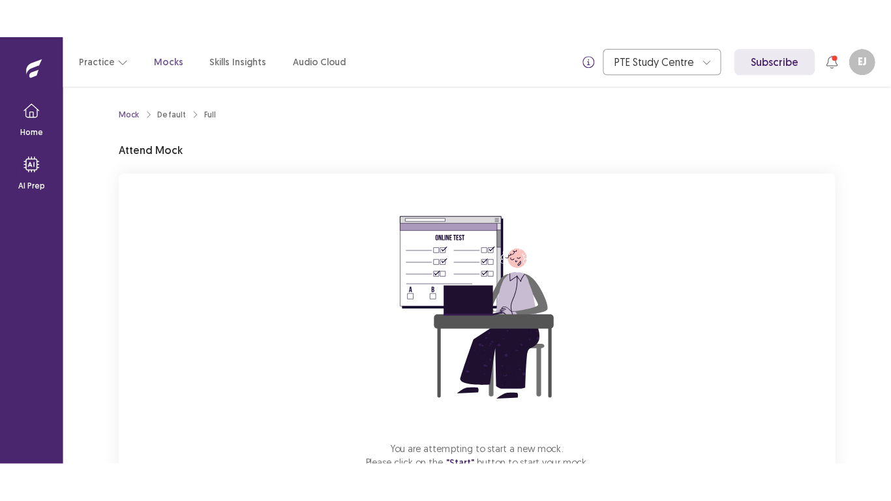
scroll to position [92, 0]
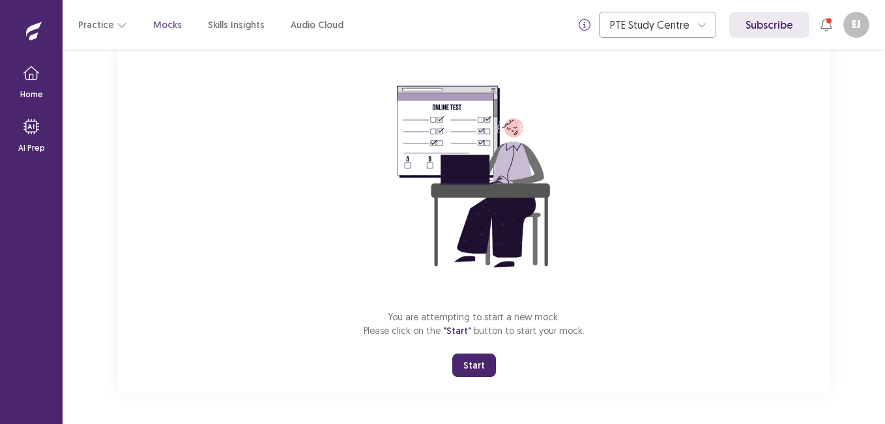
click at [469, 364] on button "Start" at bounding box center [474, 364] width 44 height 23
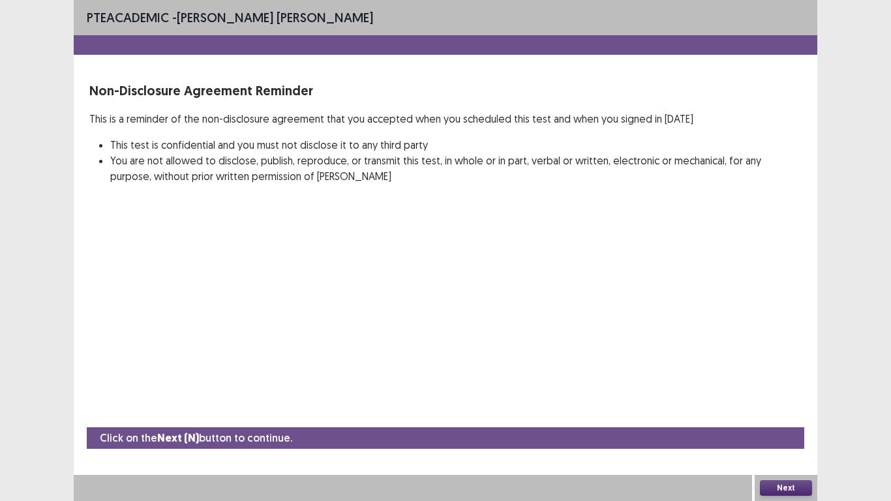
click at [796, 423] on button "Next" at bounding box center [786, 488] width 52 height 16
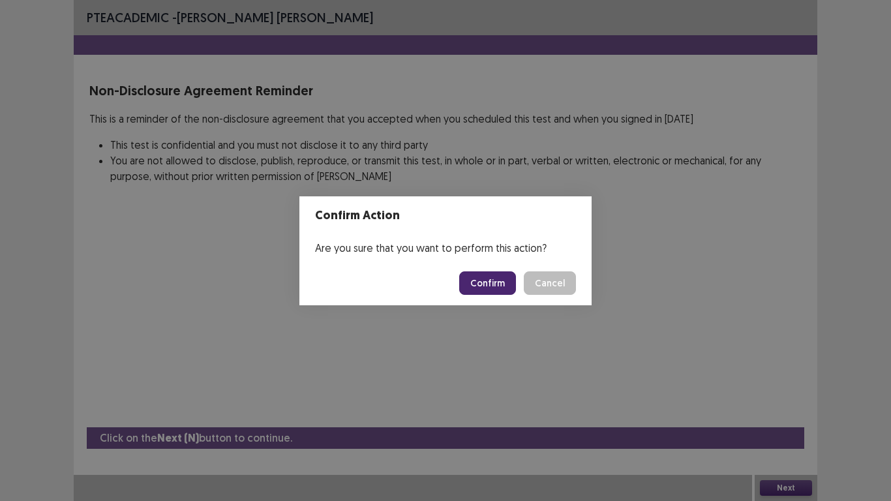
click at [487, 287] on button "Confirm" at bounding box center [487, 282] width 57 height 23
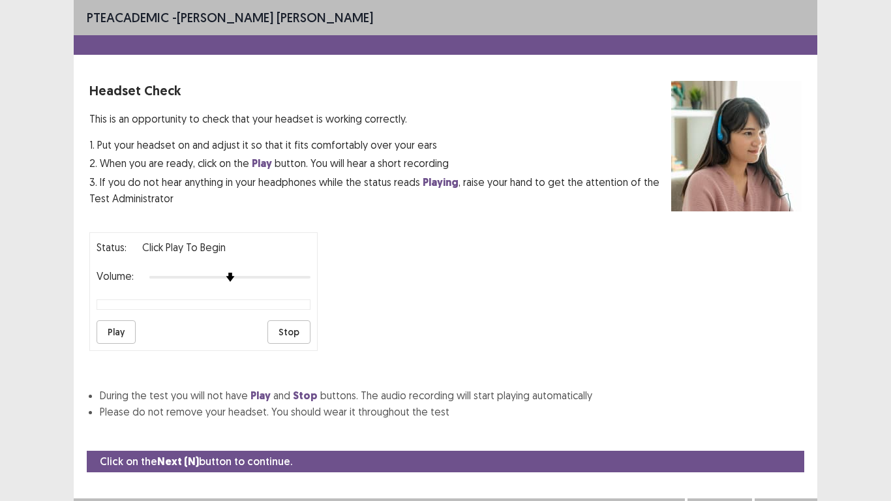
scroll to position [23, 0]
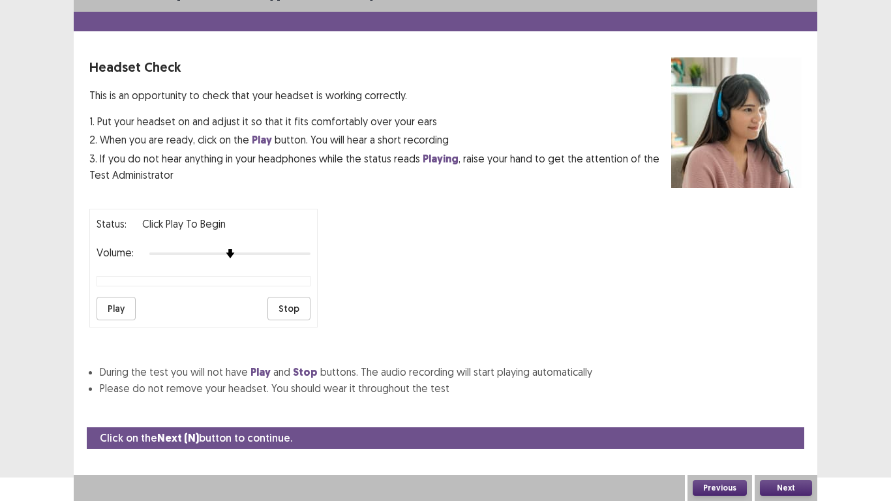
click at [173, 220] on p "Click Play to Begin" at bounding box center [183, 224] width 83 height 16
click at [127, 304] on button "Play" at bounding box center [115, 308] width 39 height 23
click at [779, 423] on button "Next" at bounding box center [786, 488] width 52 height 16
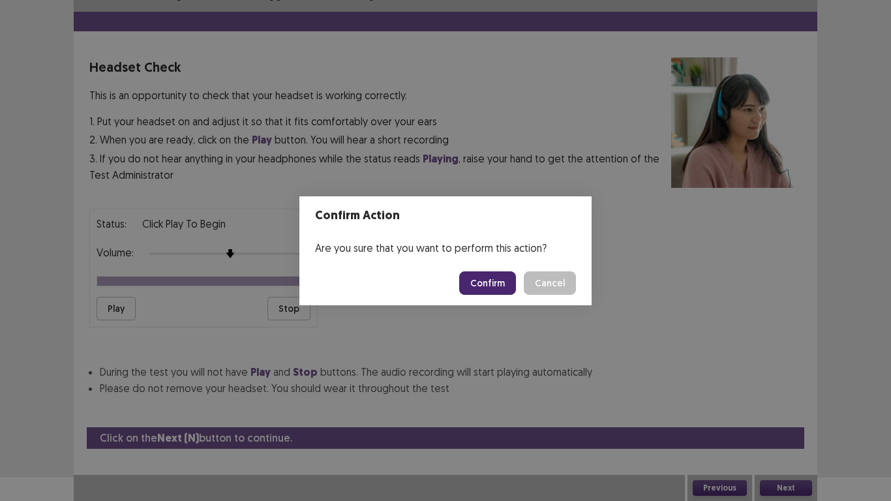
click at [483, 288] on button "Confirm" at bounding box center [487, 282] width 57 height 23
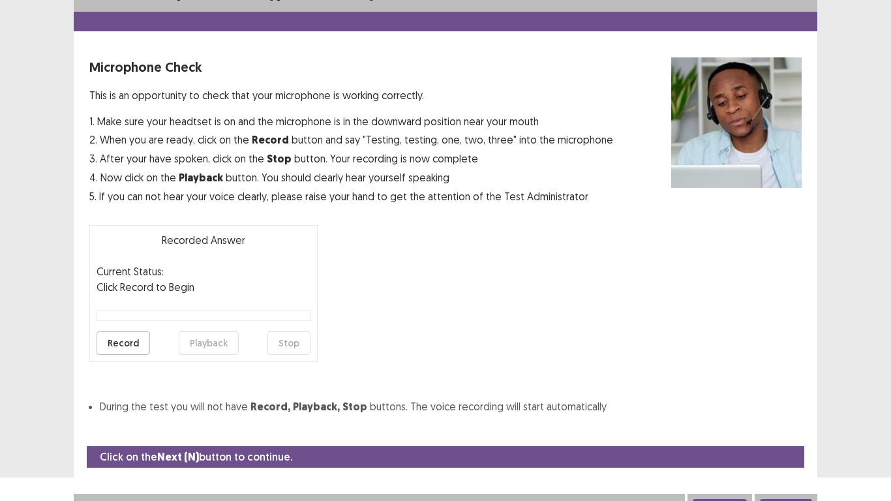
scroll to position [37, 0]
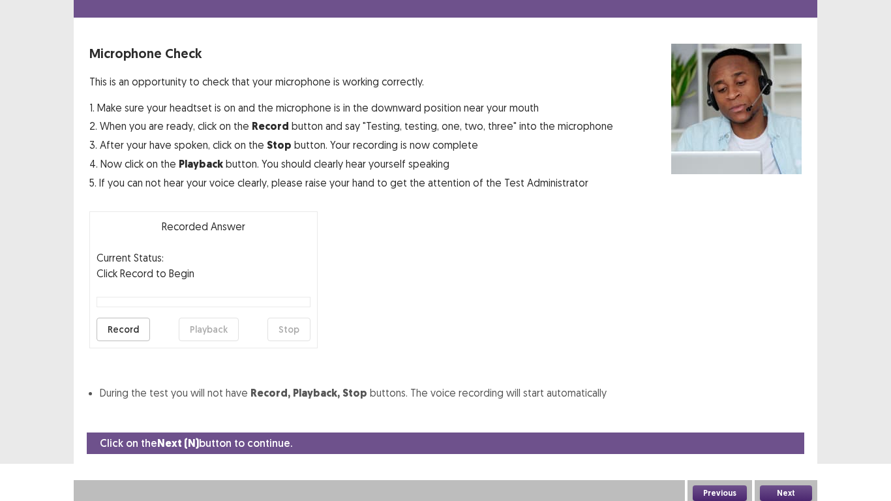
click at [130, 332] on button "Record" at bounding box center [122, 329] width 53 height 23
click at [301, 331] on button "Stop" at bounding box center [288, 329] width 43 height 23
click at [202, 337] on button "Playback" at bounding box center [209, 329] width 60 height 23
click at [202, 331] on button "Playback" at bounding box center [209, 329] width 60 height 23
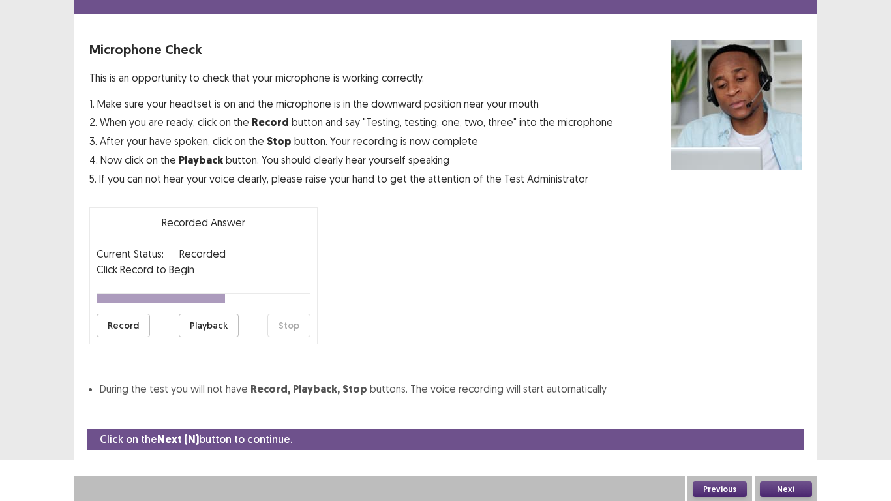
scroll to position [42, 0]
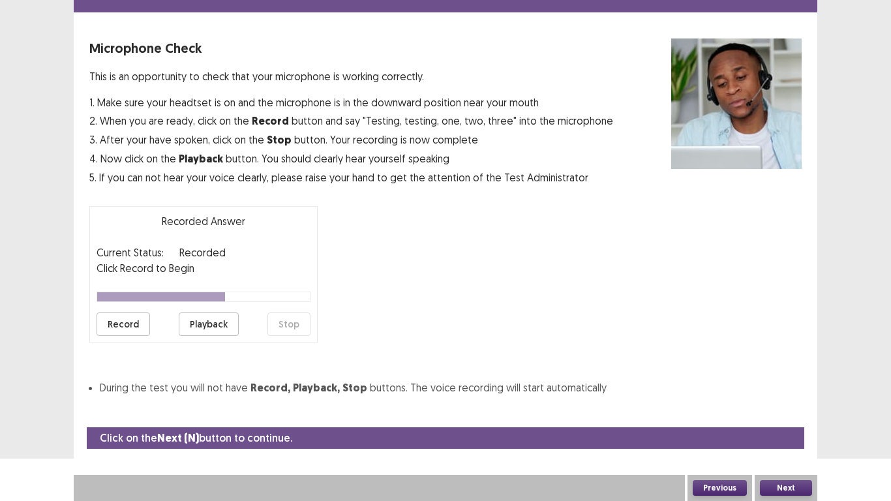
click at [794, 423] on button "Next" at bounding box center [786, 488] width 52 height 16
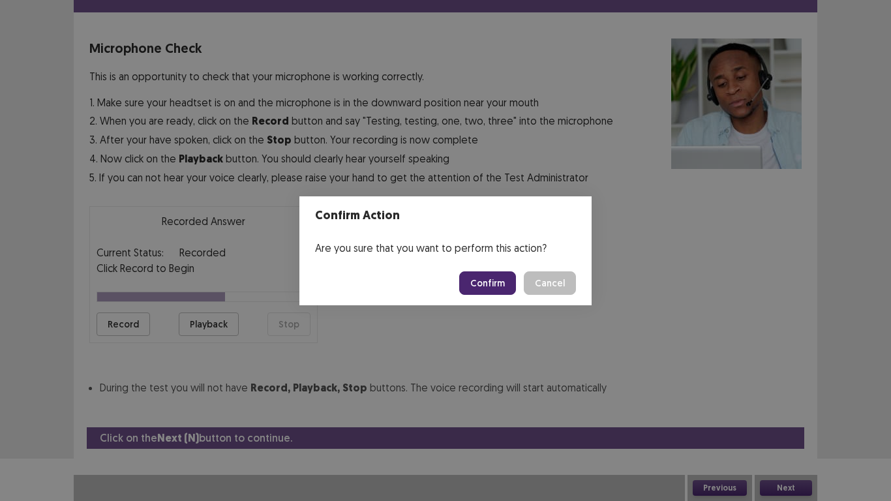
click at [480, 282] on button "Confirm" at bounding box center [487, 282] width 57 height 23
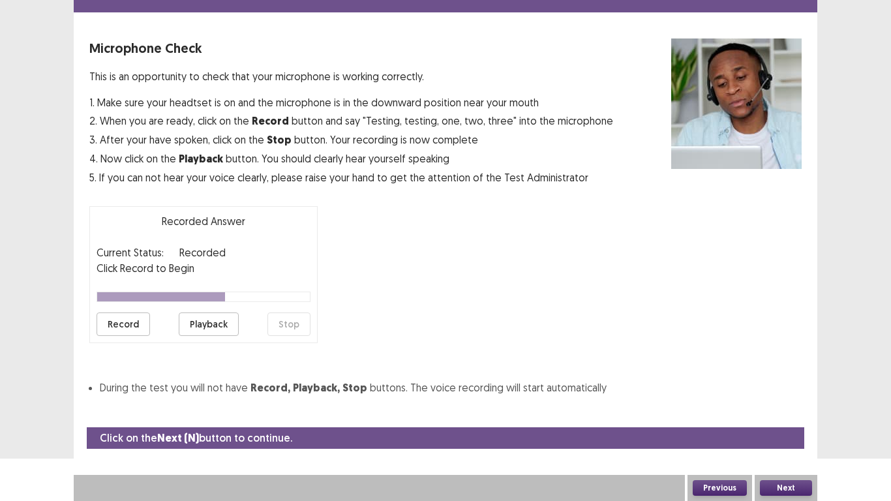
scroll to position [4, 0]
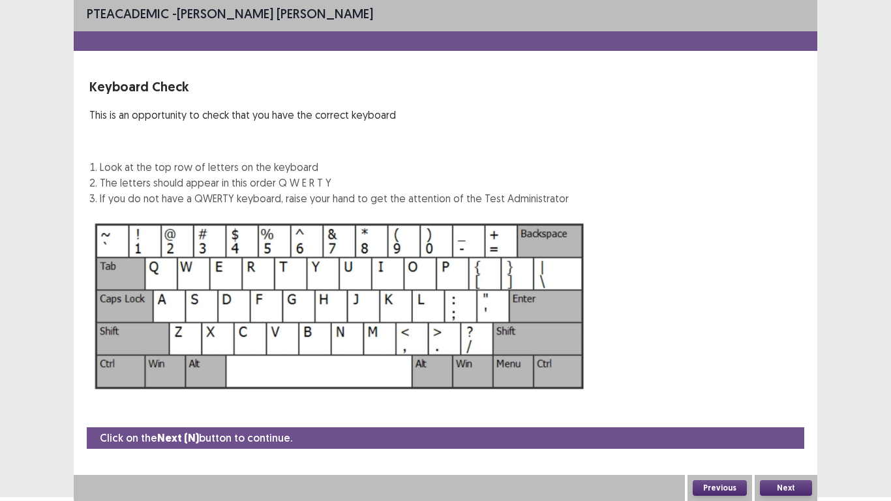
click at [773, 423] on button "Next" at bounding box center [786, 488] width 52 height 16
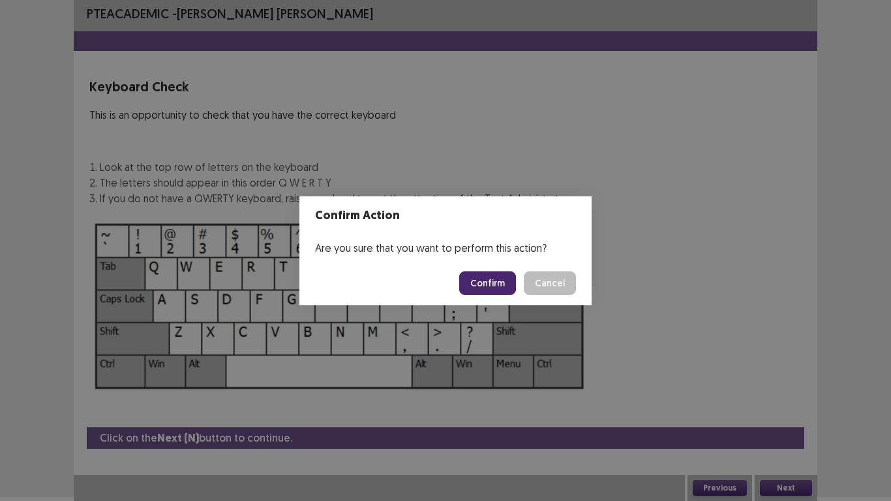
click at [490, 281] on button "Confirm" at bounding box center [487, 282] width 57 height 23
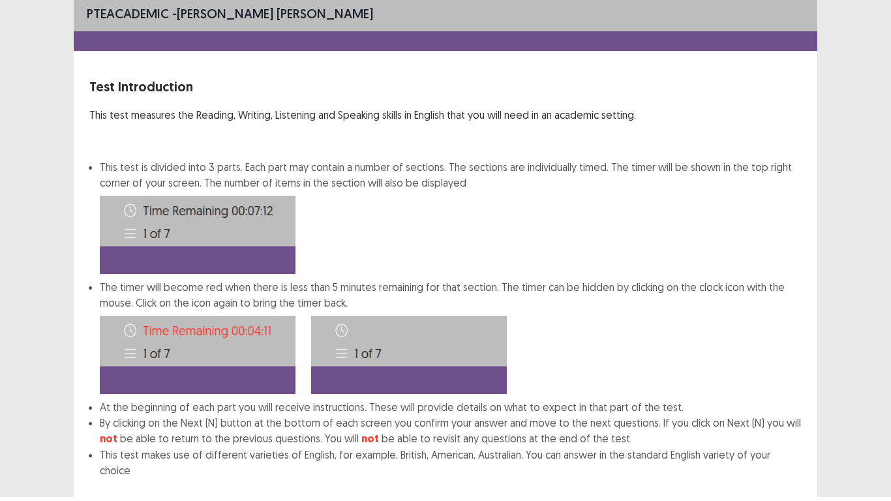
scroll to position [70, 0]
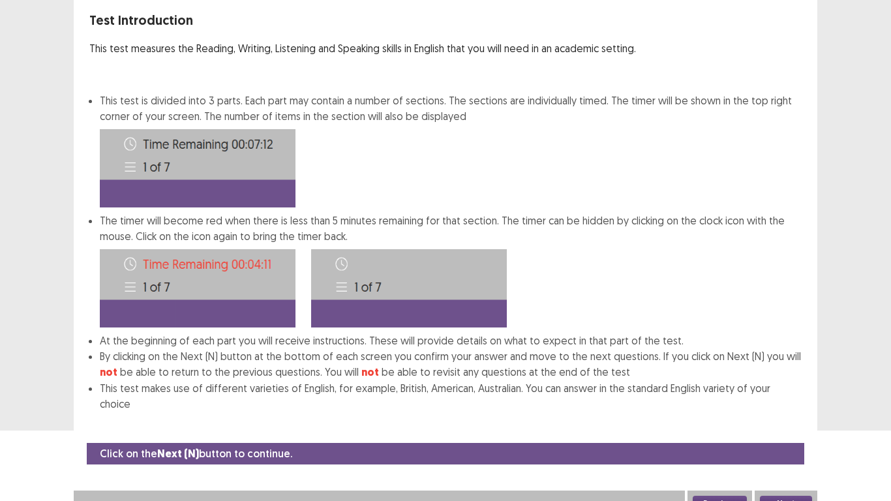
click at [787, 423] on button "Next" at bounding box center [786, 503] width 52 height 16
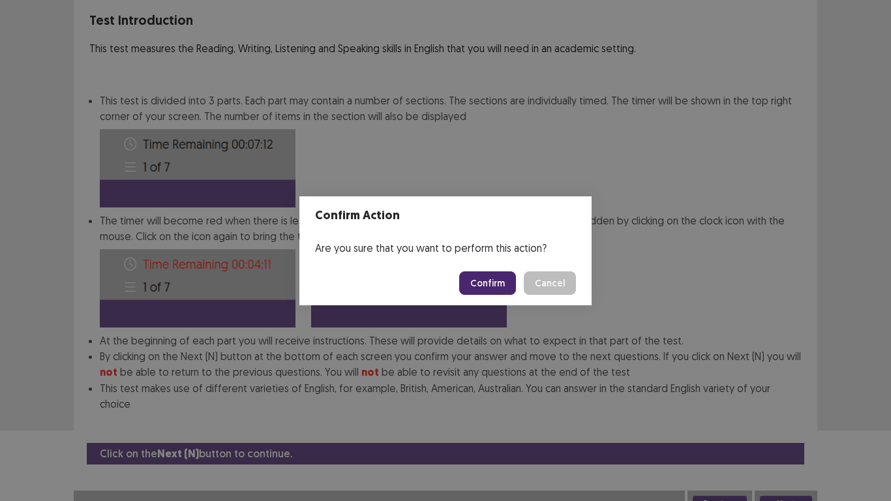
click at [488, 282] on button "Confirm" at bounding box center [487, 282] width 57 height 23
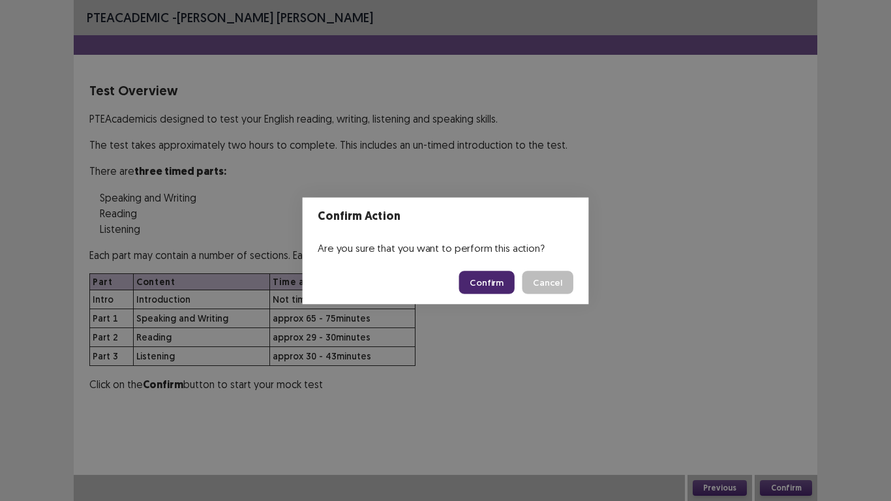
scroll to position [0, 0]
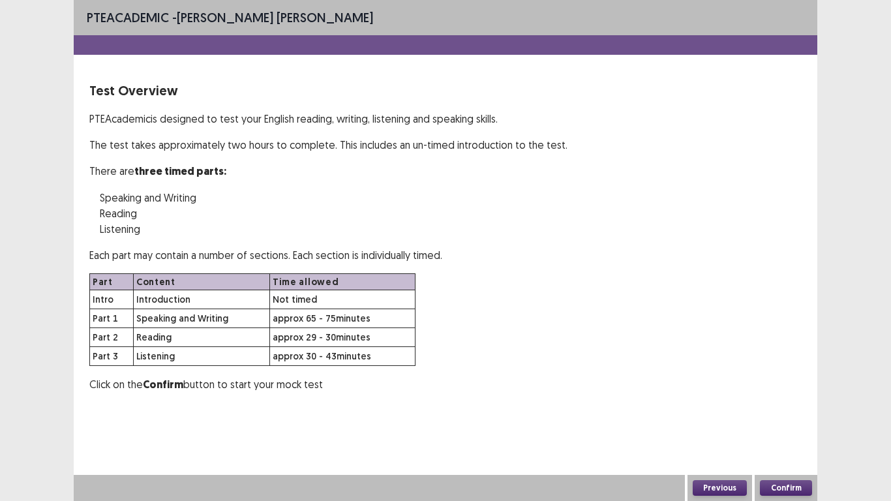
click at [782, 423] on button "Confirm" at bounding box center [786, 488] width 52 height 16
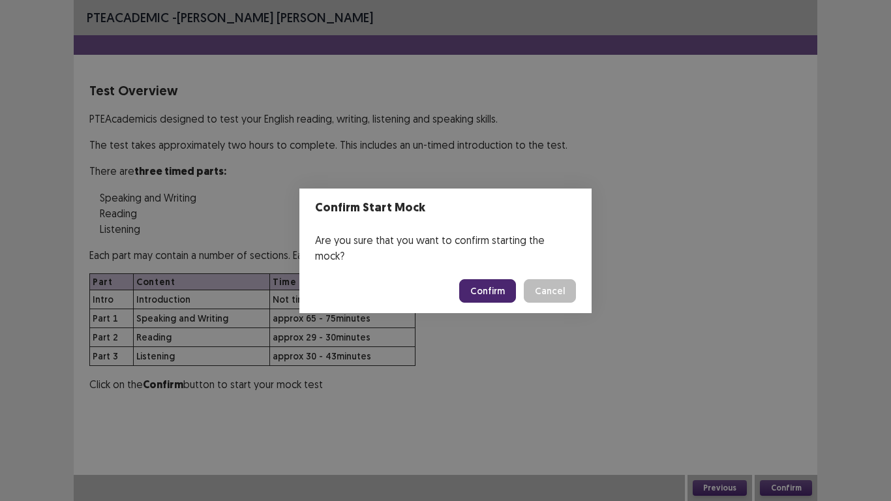
click at [487, 279] on button "Confirm" at bounding box center [487, 290] width 57 height 23
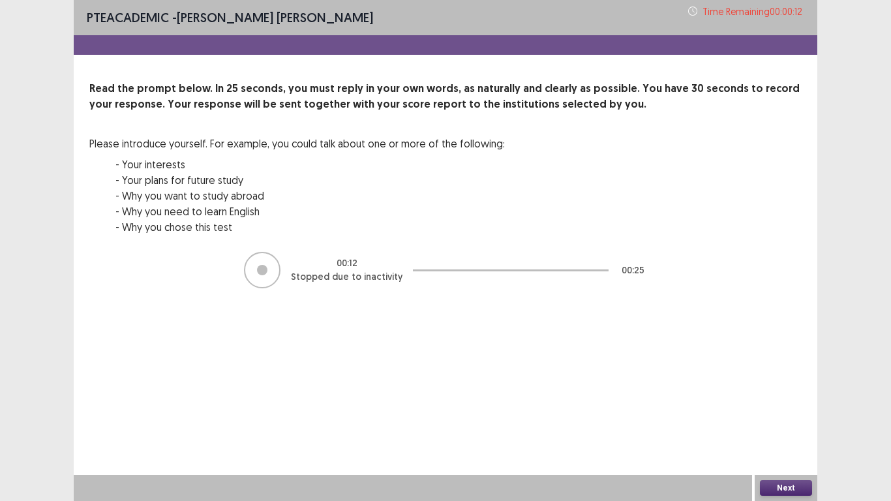
click at [788, 423] on button "Next" at bounding box center [786, 488] width 52 height 16
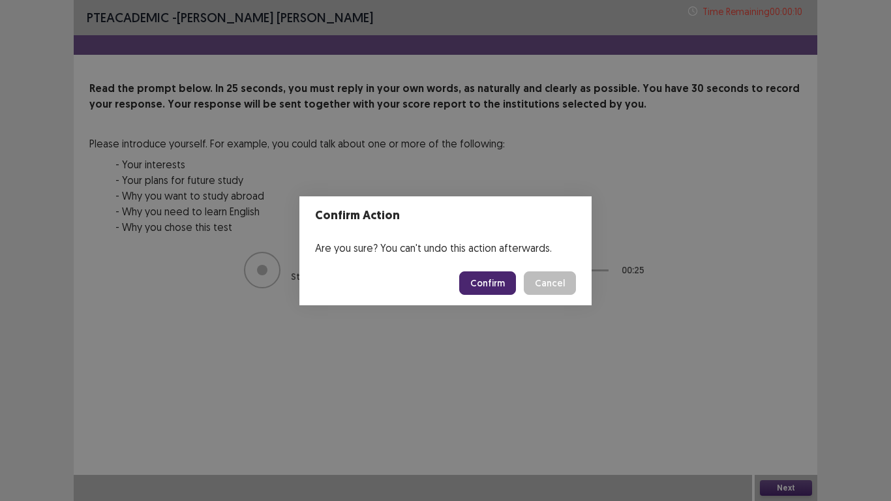
click at [490, 284] on button "Confirm" at bounding box center [487, 282] width 57 height 23
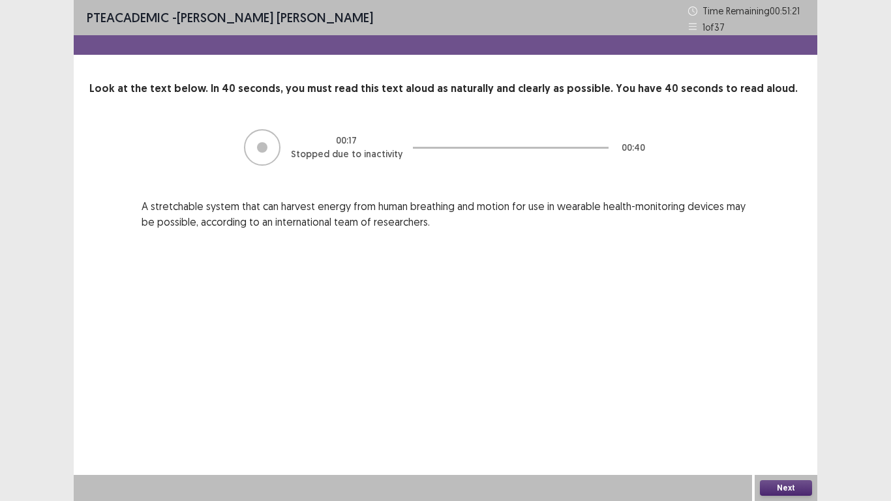
click at [786, 423] on button "Next" at bounding box center [786, 488] width 52 height 16
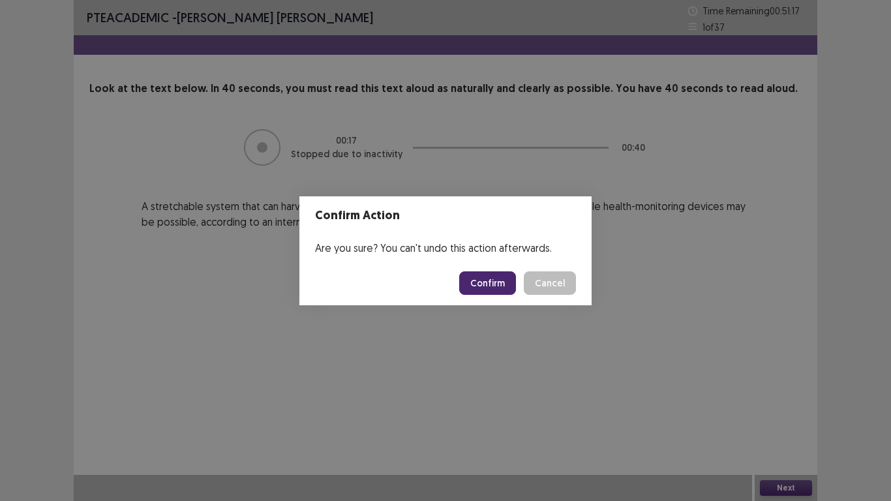
click at [505, 280] on button "Confirm" at bounding box center [487, 282] width 57 height 23
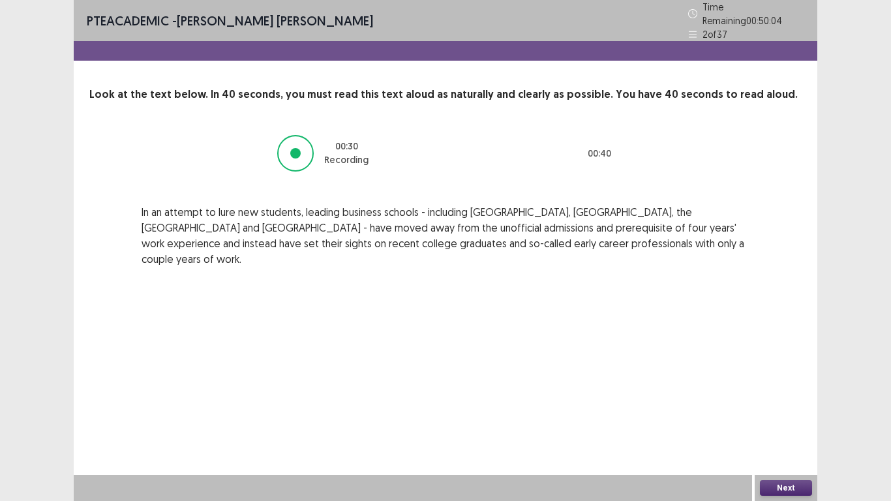
click at [807, 423] on button "Next" at bounding box center [786, 488] width 52 height 16
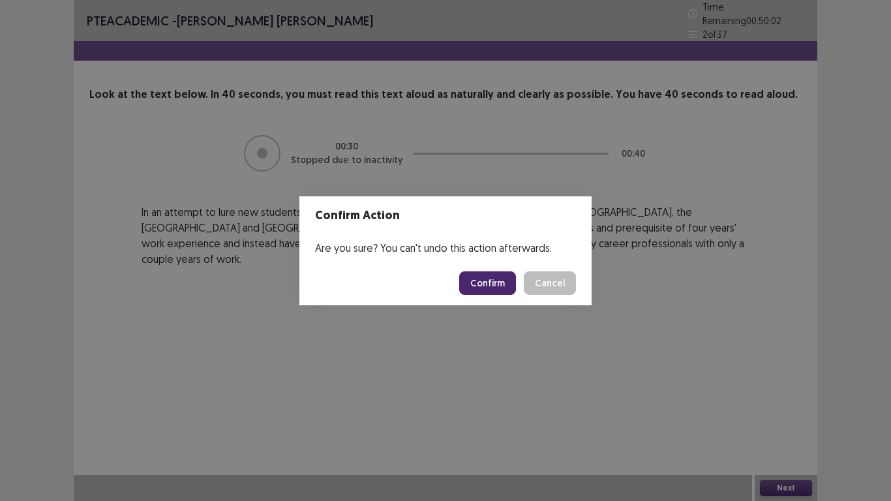
click at [483, 282] on button "Confirm" at bounding box center [487, 282] width 57 height 23
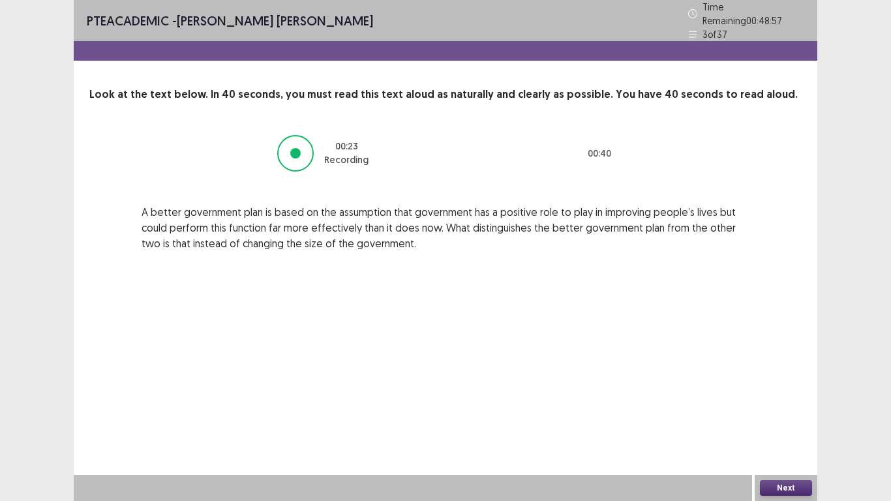
click at [801, 423] on div "Next" at bounding box center [785, 488] width 63 height 26
click at [799, 423] on button "Next" at bounding box center [786, 488] width 52 height 16
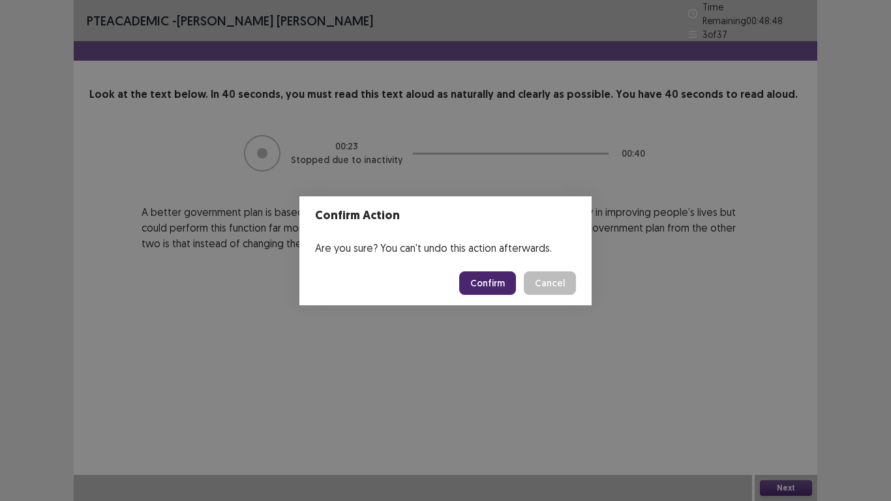
click at [492, 281] on button "Confirm" at bounding box center [487, 282] width 57 height 23
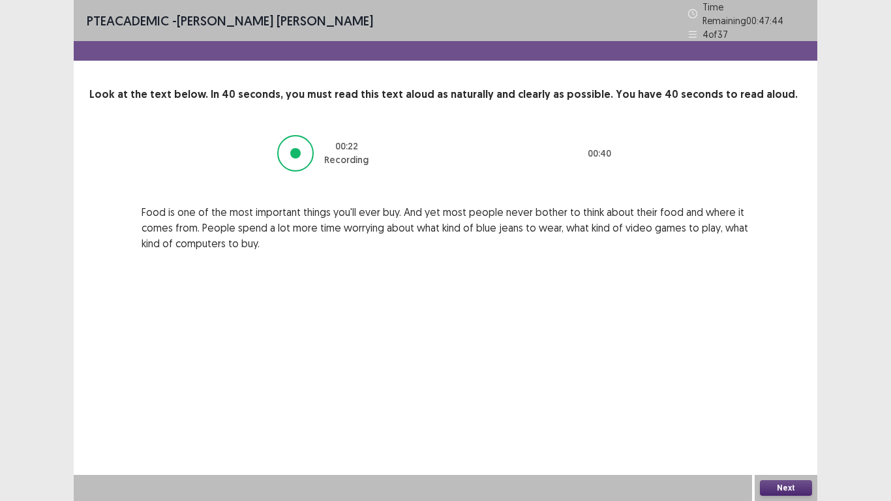
click at [786, 423] on div "Next" at bounding box center [785, 488] width 63 height 26
click at [784, 423] on button "Next" at bounding box center [786, 488] width 52 height 16
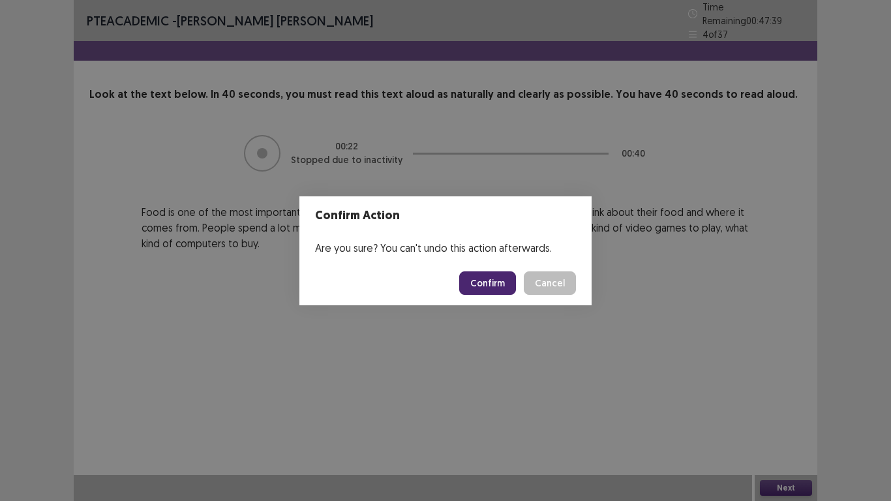
click at [496, 288] on button "Confirm" at bounding box center [487, 282] width 57 height 23
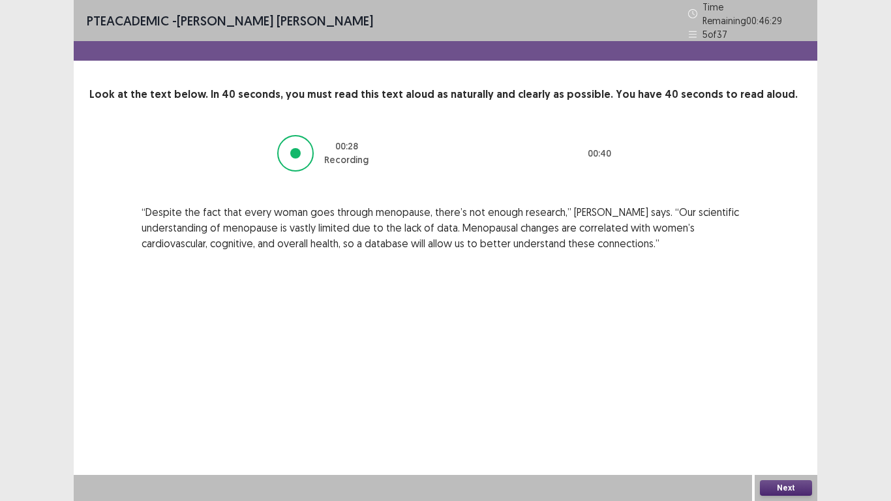
click at [780, 423] on button "Next" at bounding box center [786, 488] width 52 height 16
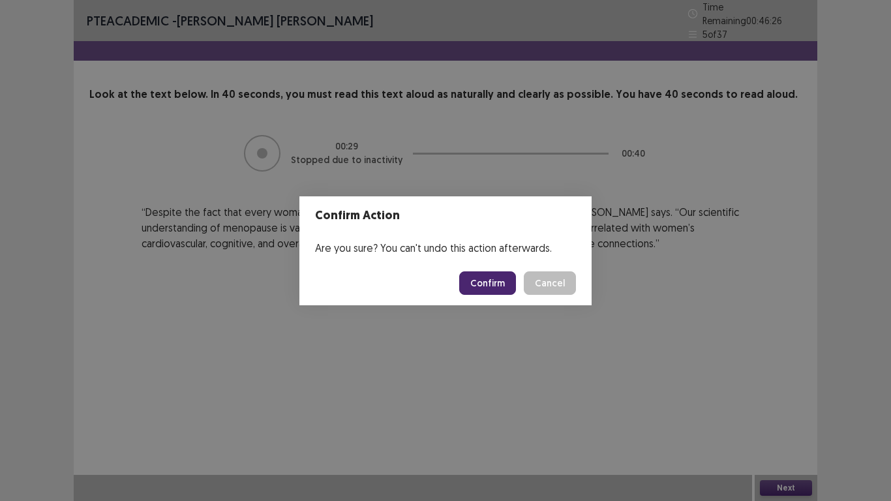
click at [486, 282] on button "Confirm" at bounding box center [487, 282] width 57 height 23
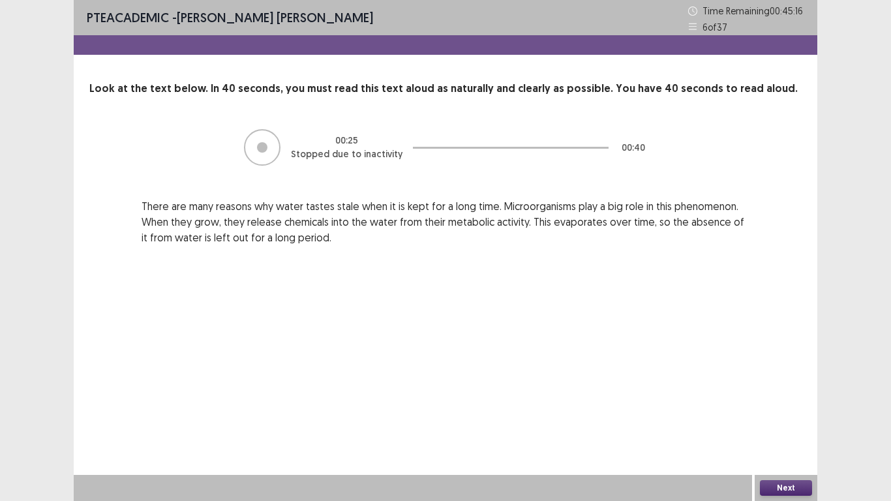
click at [797, 423] on button "Next" at bounding box center [786, 488] width 52 height 16
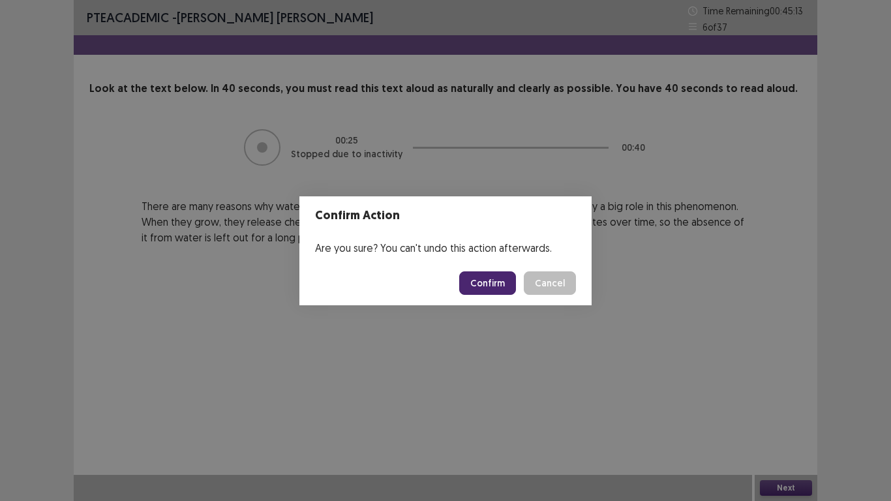
click at [501, 288] on button "Confirm" at bounding box center [487, 282] width 57 height 23
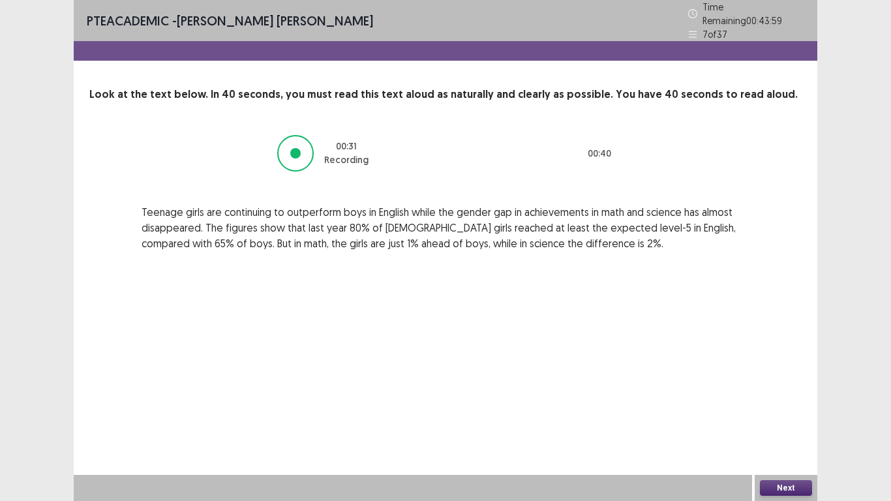
click at [793, 423] on button "Next" at bounding box center [786, 488] width 52 height 16
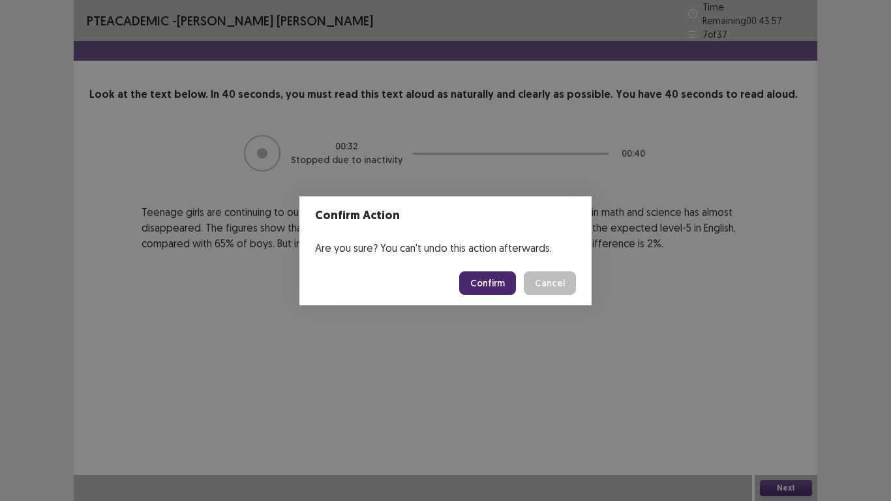
click at [497, 287] on button "Confirm" at bounding box center [487, 282] width 57 height 23
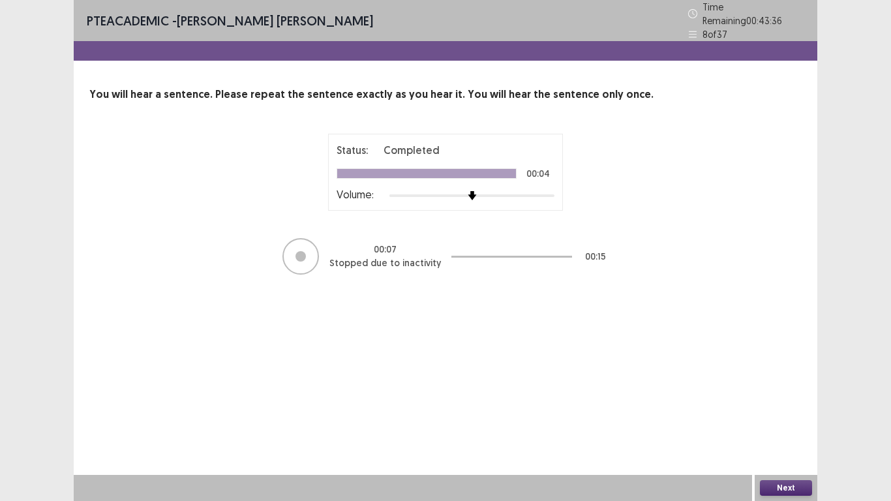
click at [782, 423] on button "Next" at bounding box center [786, 488] width 52 height 16
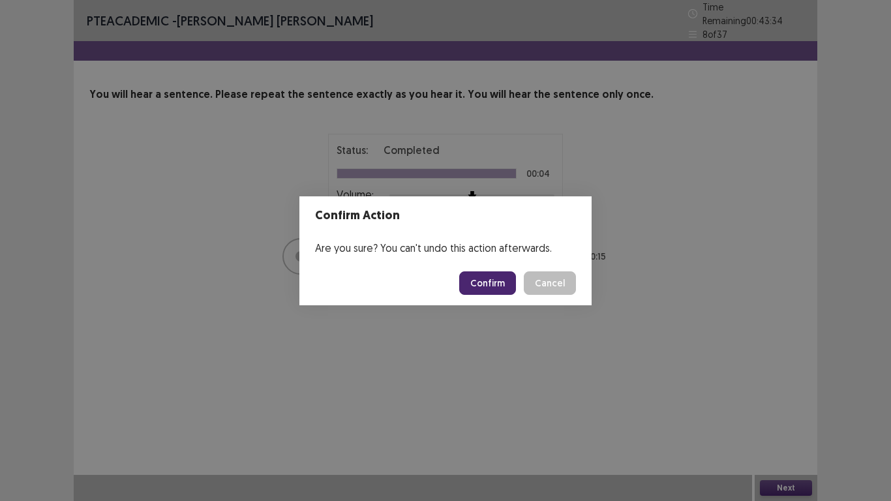
click at [497, 278] on button "Confirm" at bounding box center [487, 282] width 57 height 23
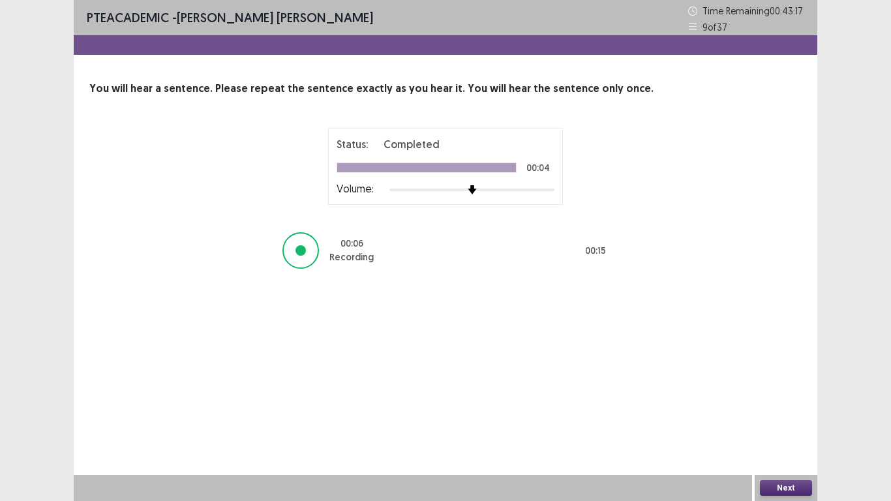
click at [778, 423] on button "Next" at bounding box center [786, 488] width 52 height 16
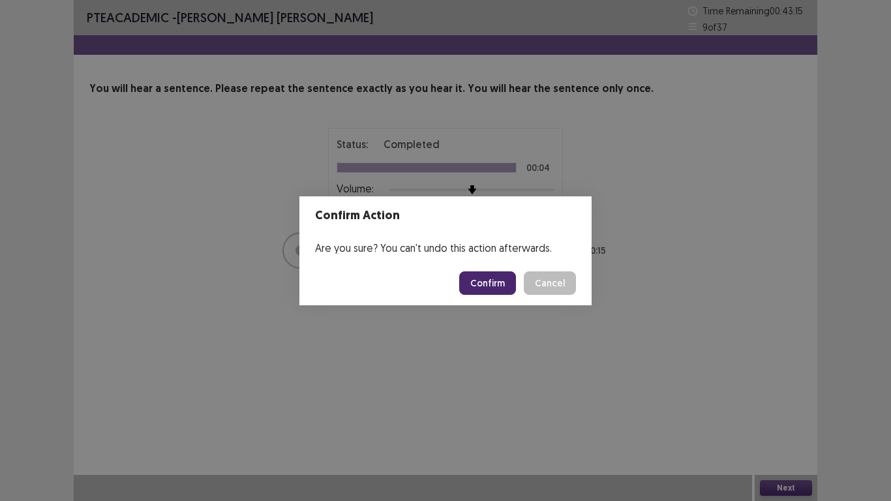
click at [497, 280] on button "Confirm" at bounding box center [487, 282] width 57 height 23
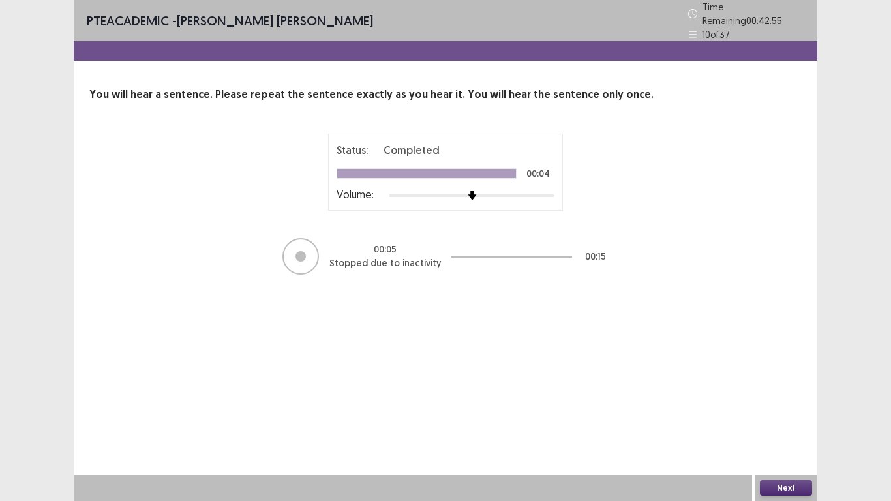
click at [786, 423] on button "Next" at bounding box center [786, 488] width 52 height 16
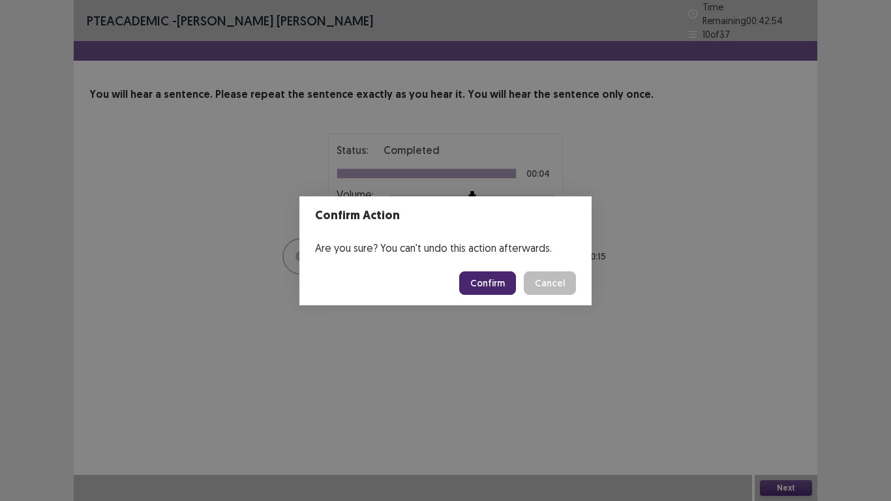
click at [492, 288] on button "Confirm" at bounding box center [487, 282] width 57 height 23
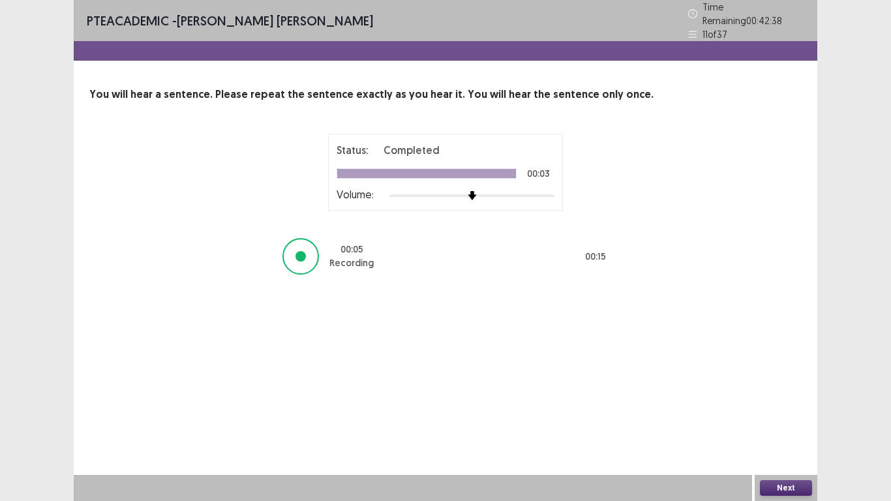
click at [775, 423] on button "Next" at bounding box center [786, 488] width 52 height 16
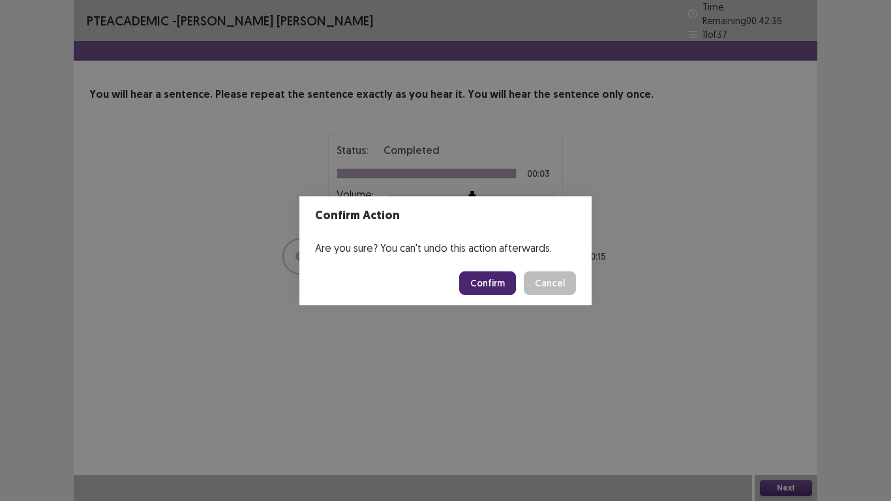
click at [475, 282] on button "Confirm" at bounding box center [487, 282] width 57 height 23
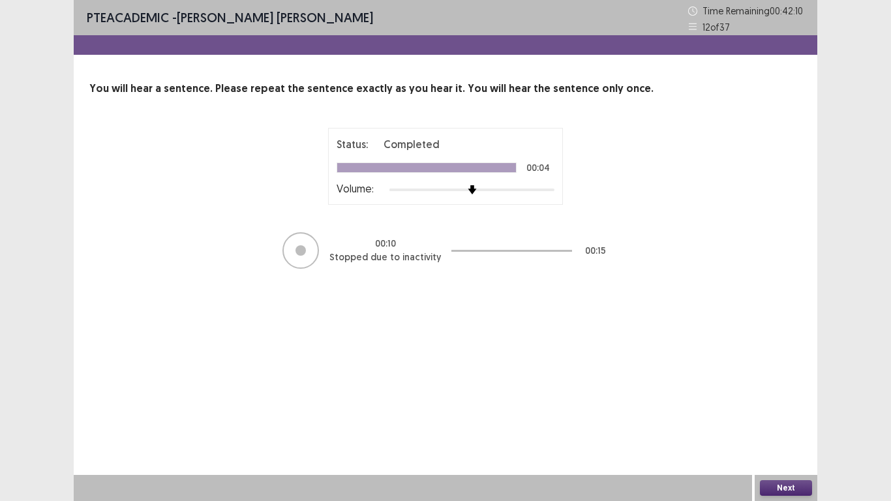
drag, startPoint x: 777, startPoint y: 484, endPoint x: 777, endPoint y: 463, distance: 20.9
click at [777, 423] on div "PTE academic - [PERSON_NAME] [PERSON_NAME] Time Remaining 00 : 42 : 10 12 of 37…" at bounding box center [445, 250] width 743 height 501
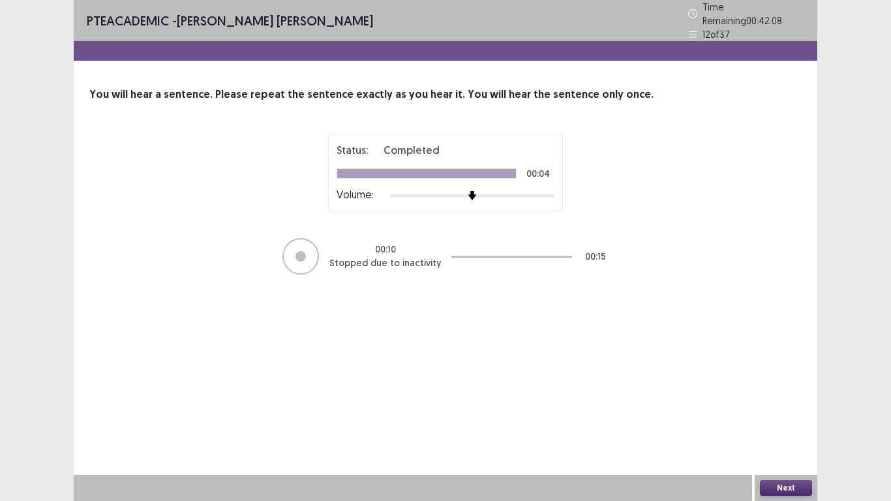
click at [787, 423] on button "Next" at bounding box center [786, 488] width 52 height 16
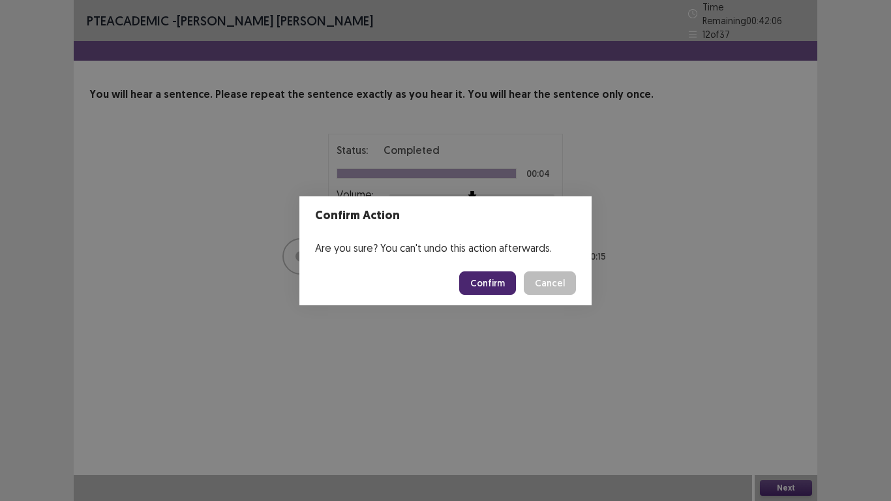
click at [498, 288] on button "Confirm" at bounding box center [487, 282] width 57 height 23
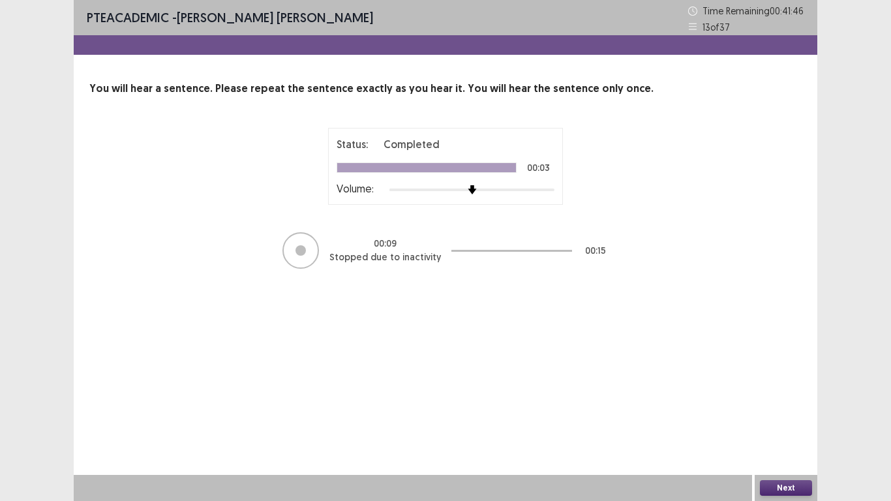
click at [791, 423] on button "Next" at bounding box center [786, 488] width 52 height 16
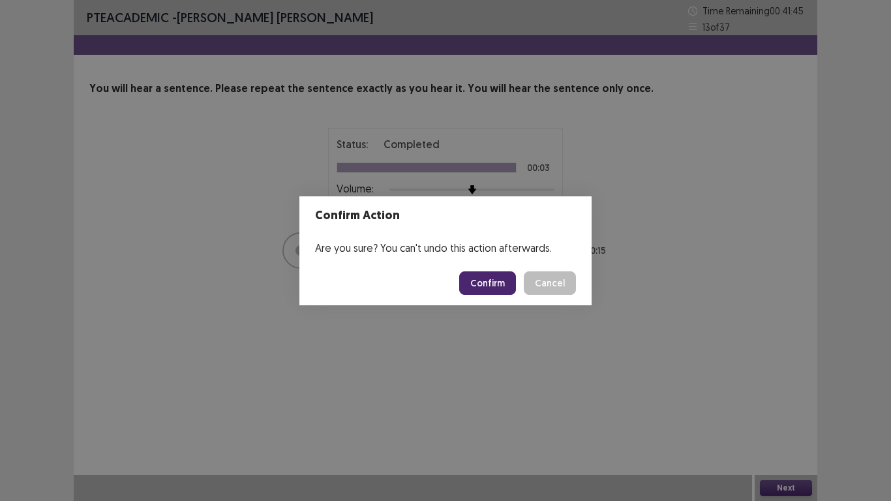
click at [501, 283] on button "Confirm" at bounding box center [487, 282] width 57 height 23
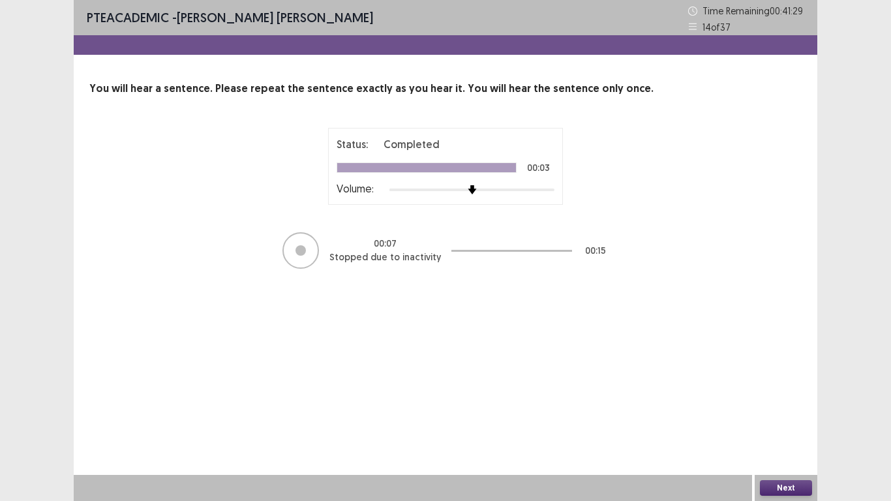
click at [765, 423] on button "Next" at bounding box center [786, 488] width 52 height 16
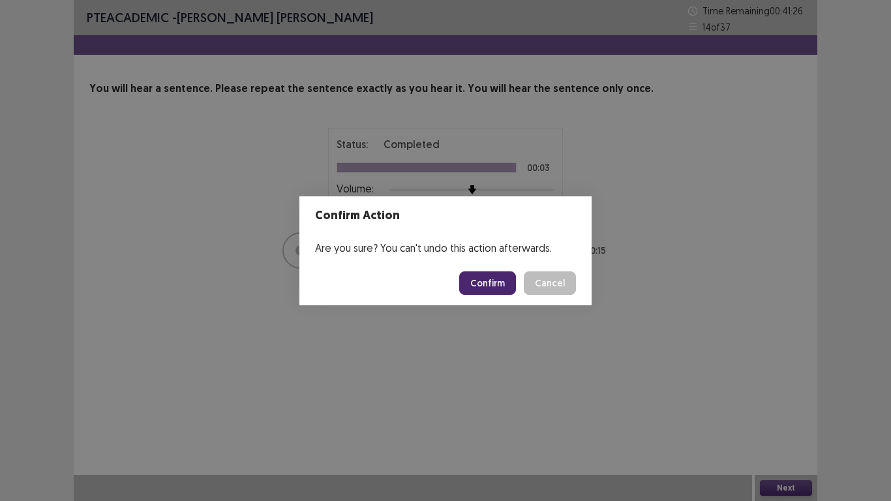
click at [494, 286] on button "Confirm" at bounding box center [487, 282] width 57 height 23
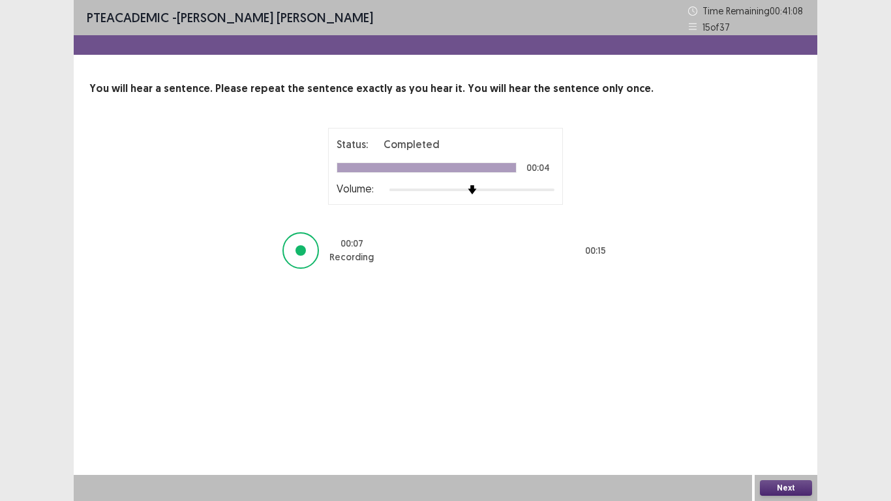
click at [789, 423] on button "Next" at bounding box center [786, 488] width 52 height 16
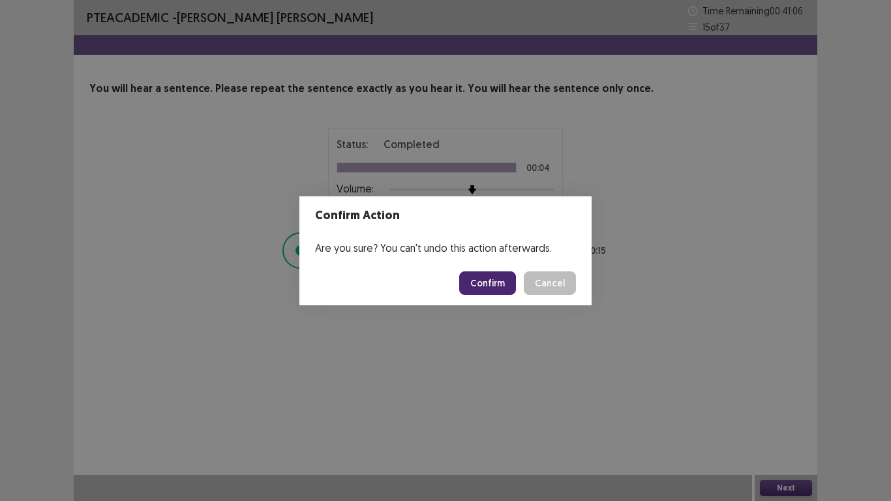
click at [491, 278] on button "Confirm" at bounding box center [487, 282] width 57 height 23
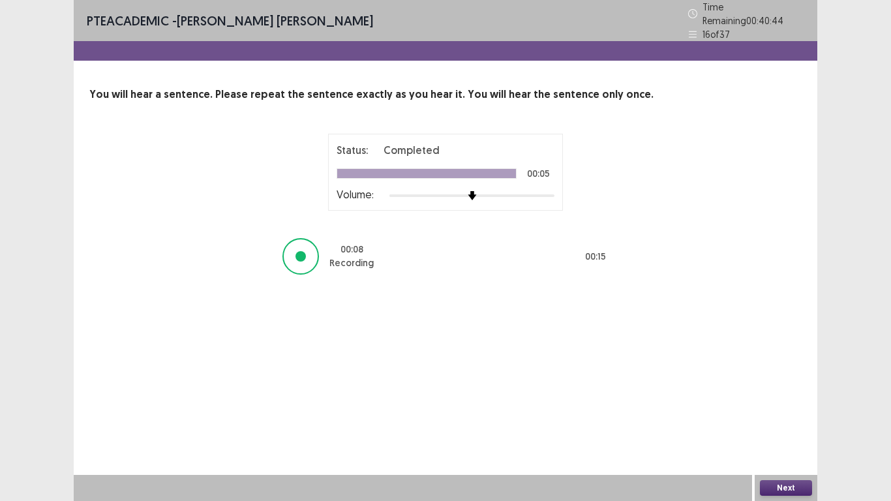
click at [801, 423] on button "Next" at bounding box center [786, 488] width 52 height 16
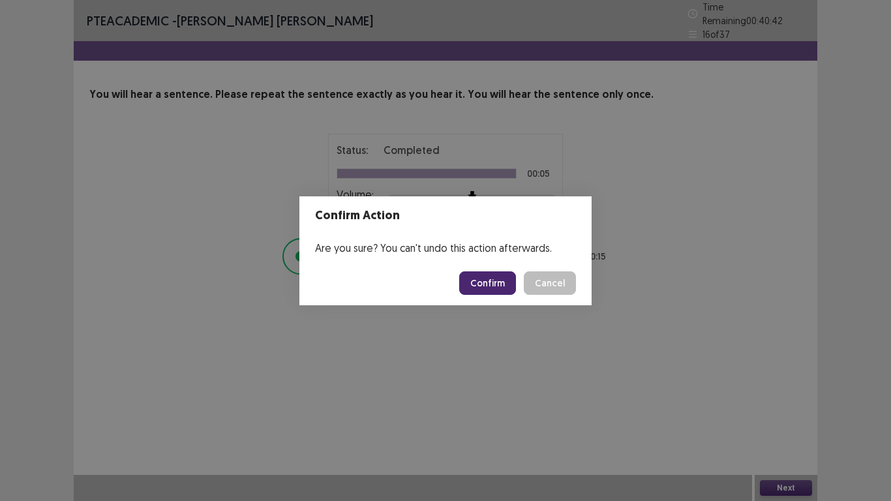
click at [495, 289] on button "Confirm" at bounding box center [487, 282] width 57 height 23
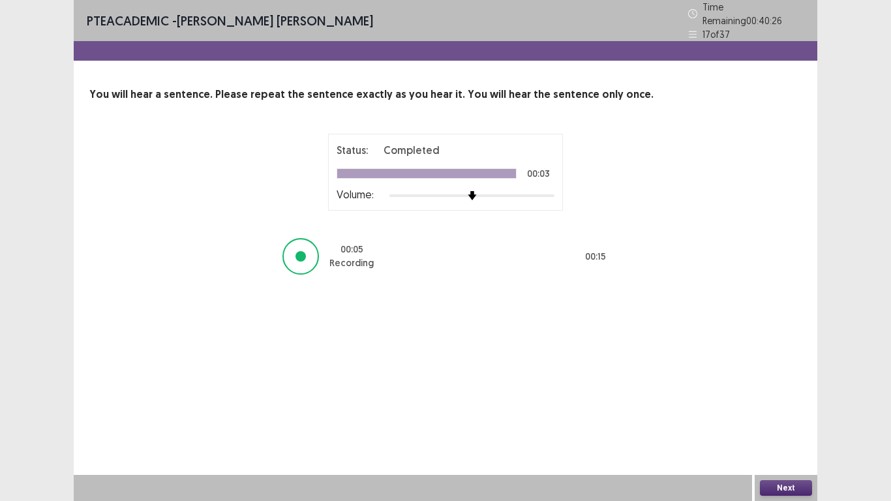
click at [785, 423] on button "Next" at bounding box center [786, 488] width 52 height 16
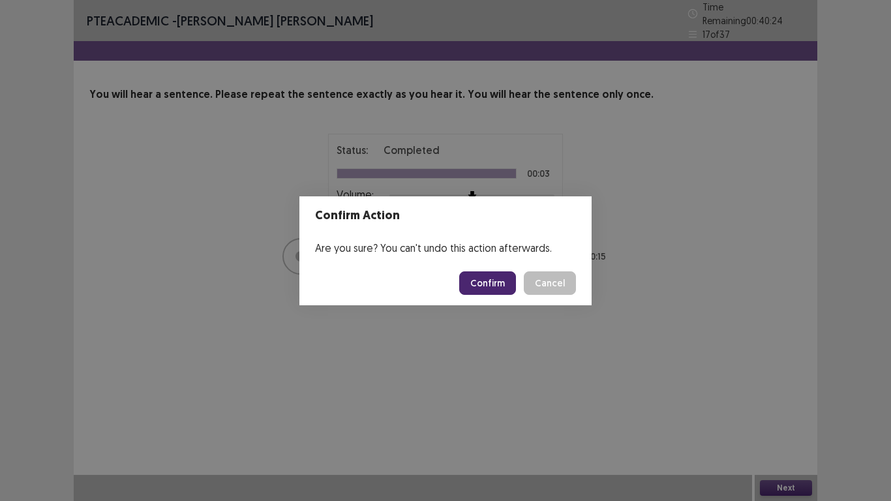
click at [499, 281] on button "Confirm" at bounding box center [487, 282] width 57 height 23
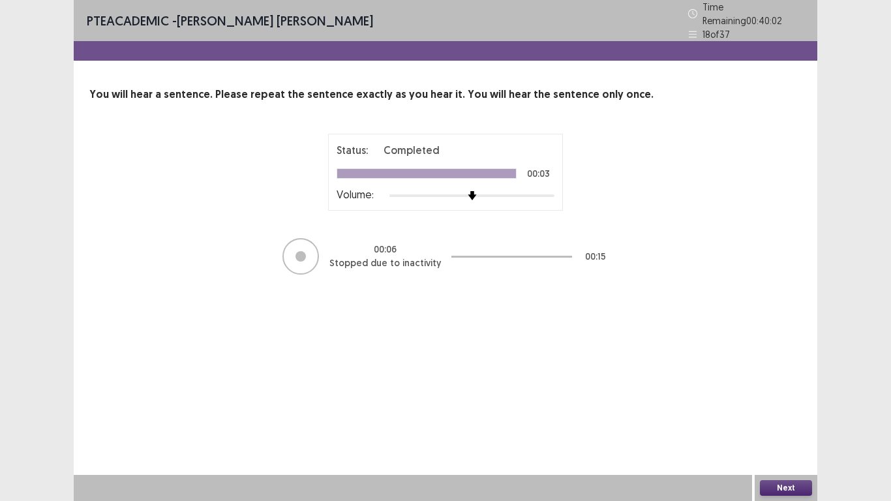
click at [785, 423] on button "Next" at bounding box center [786, 488] width 52 height 16
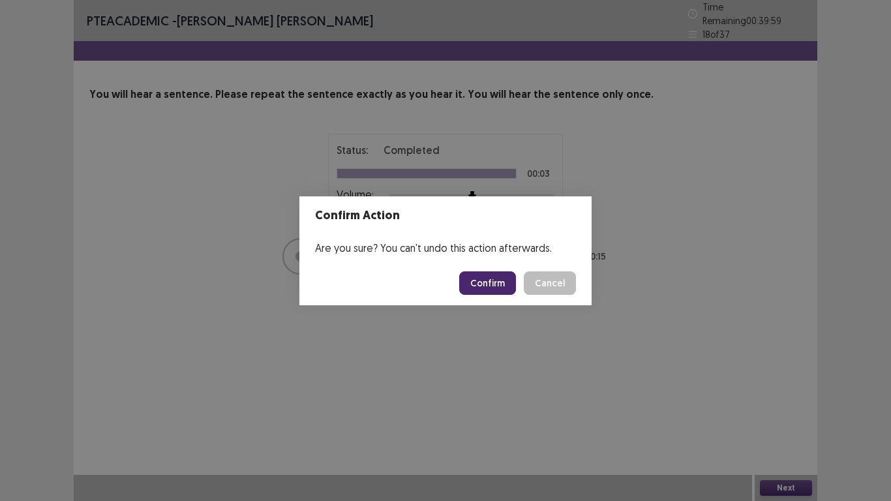
click at [482, 282] on button "Confirm" at bounding box center [487, 282] width 57 height 23
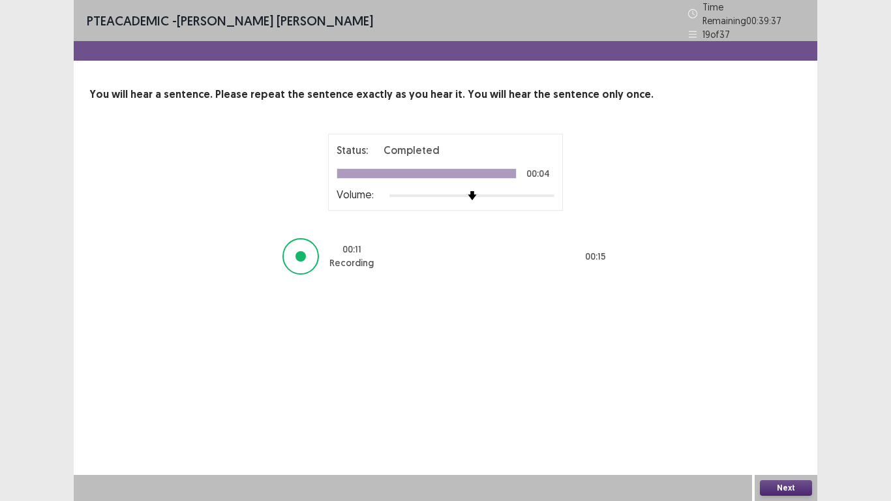
click at [788, 423] on button "Next" at bounding box center [786, 488] width 52 height 16
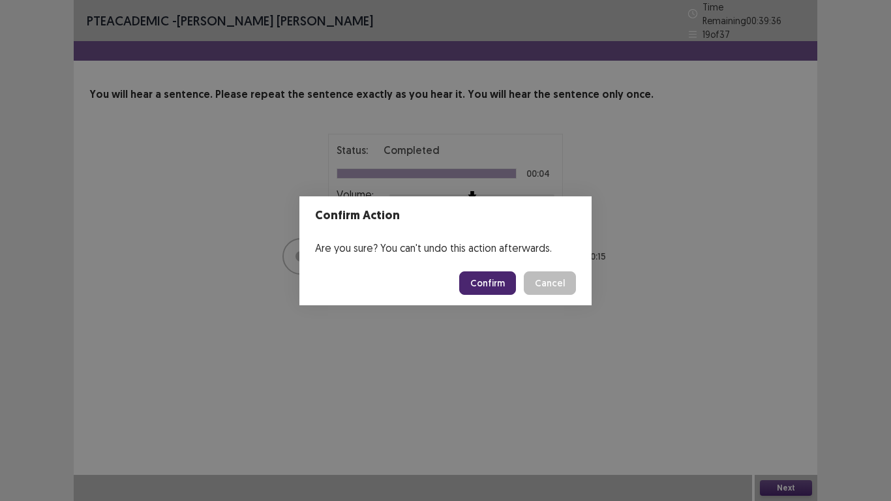
click at [493, 288] on button "Confirm" at bounding box center [487, 282] width 57 height 23
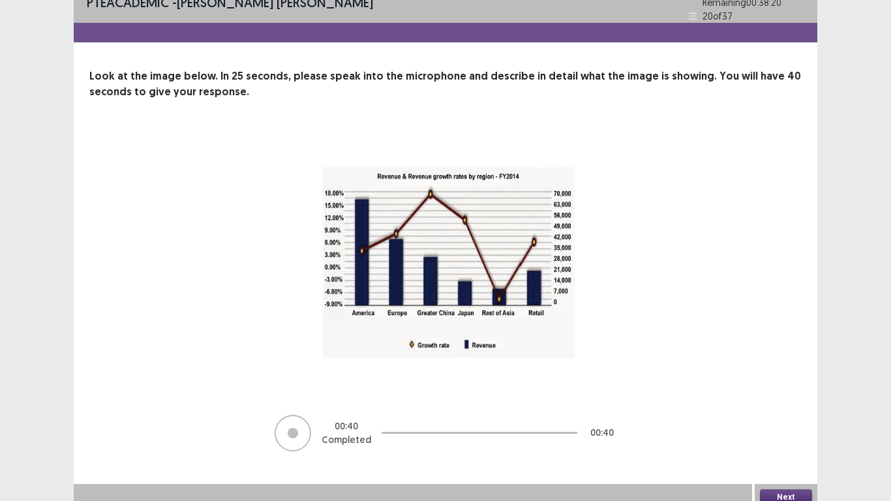
scroll to position [22, 0]
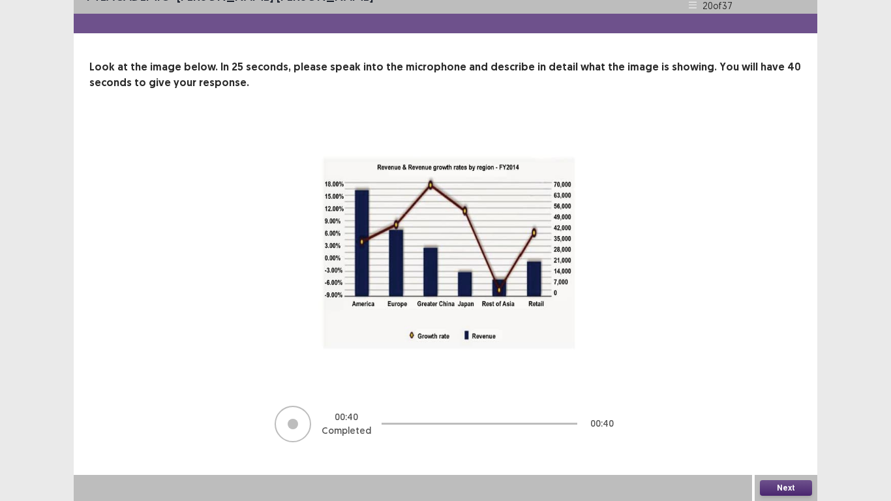
click at [806, 423] on button "Next" at bounding box center [786, 488] width 52 height 16
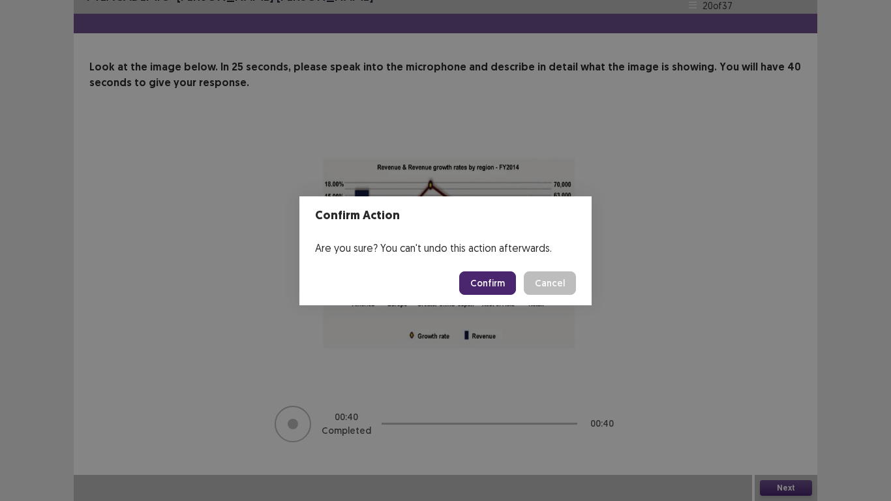
click at [498, 288] on button "Confirm" at bounding box center [487, 282] width 57 height 23
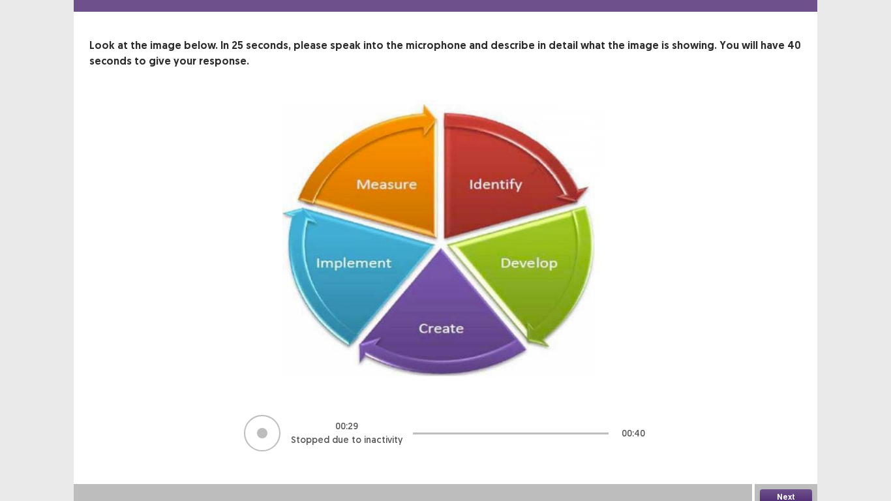
scroll to position [52, 0]
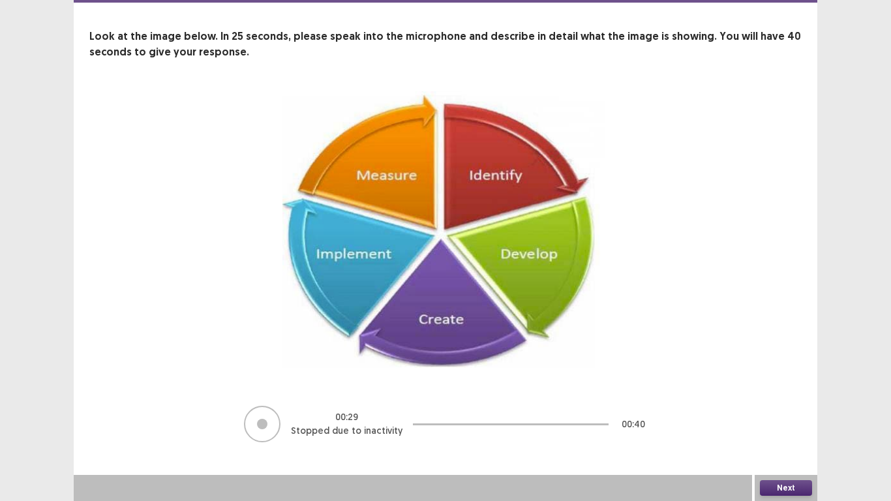
click at [788, 423] on button "Next" at bounding box center [786, 488] width 52 height 16
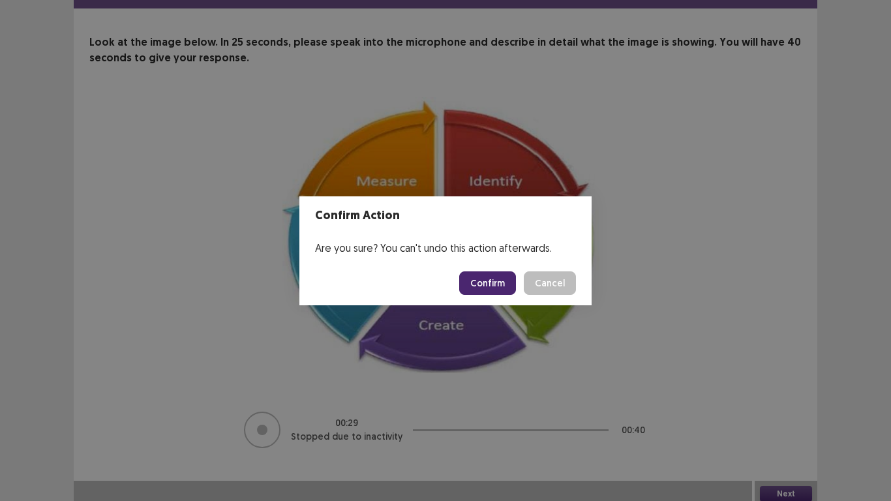
click at [486, 282] on button "Confirm" at bounding box center [487, 282] width 57 height 23
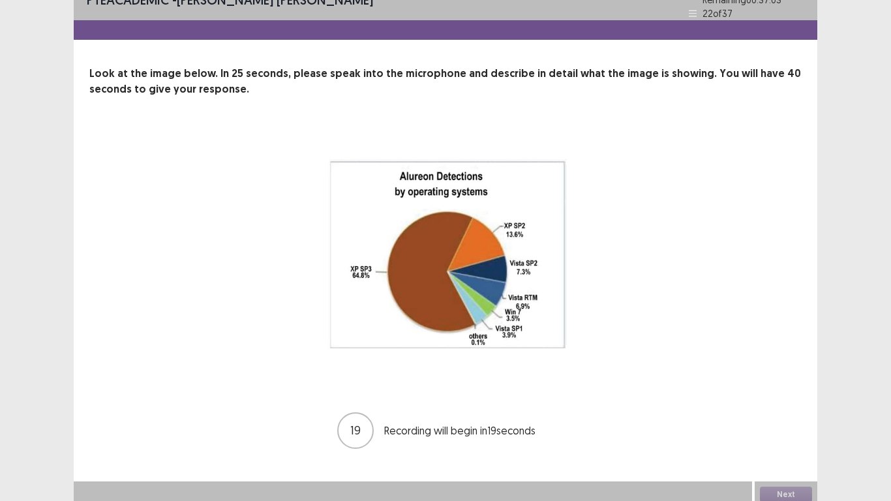
scroll to position [22, 0]
click at [783, 423] on button "Next" at bounding box center [786, 494] width 52 height 16
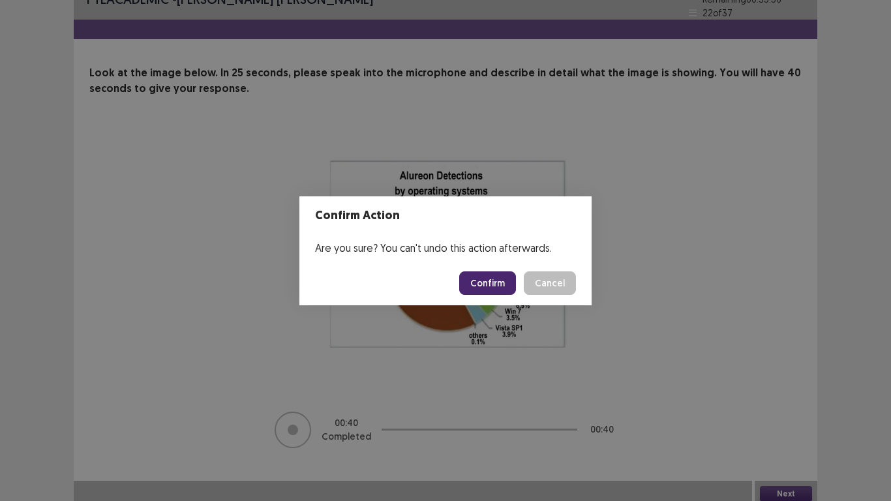
click at [481, 280] on button "Confirm" at bounding box center [487, 282] width 57 height 23
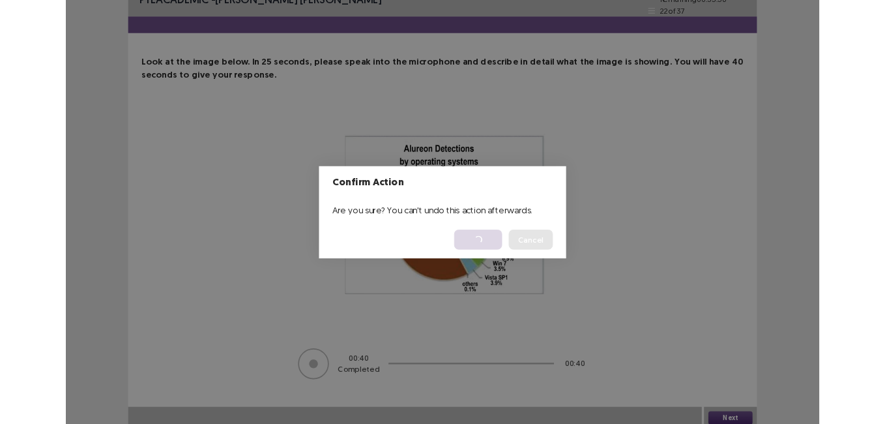
scroll to position [0, 0]
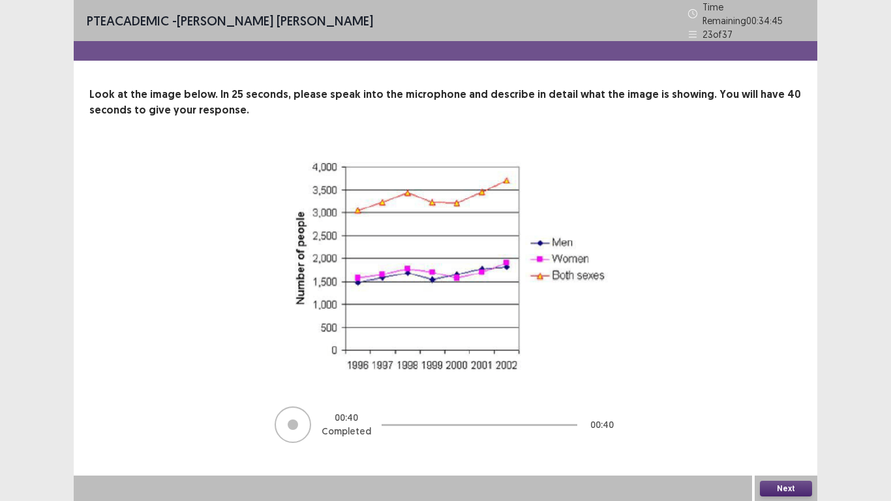
click at [780, 423] on button "Next" at bounding box center [786, 488] width 52 height 16
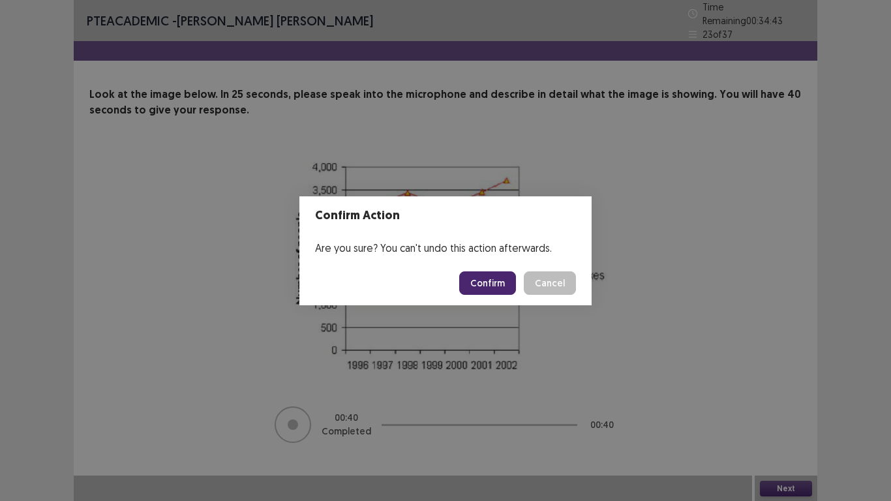
click at [501, 278] on button "Confirm" at bounding box center [487, 282] width 57 height 23
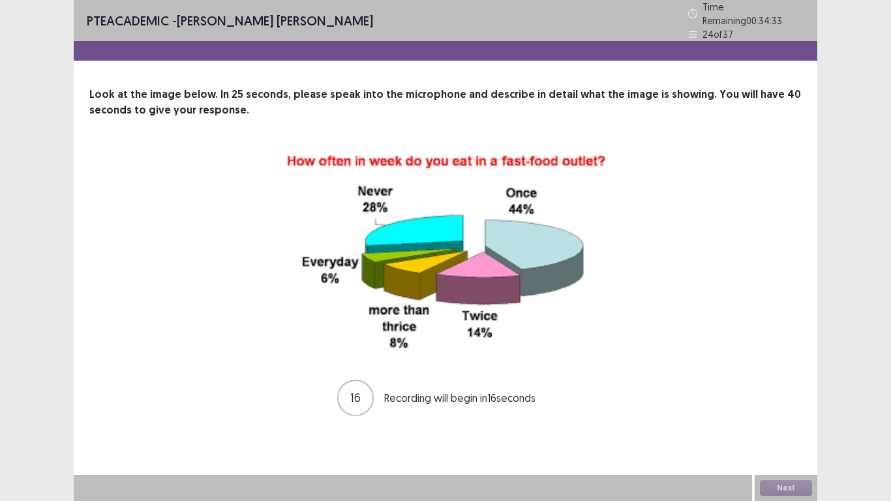
click at [625, 267] on div "16 Recording will begin in 16 seconds" at bounding box center [445, 283] width 608 height 268
click at [786, 423] on button "Next" at bounding box center [786, 488] width 52 height 16
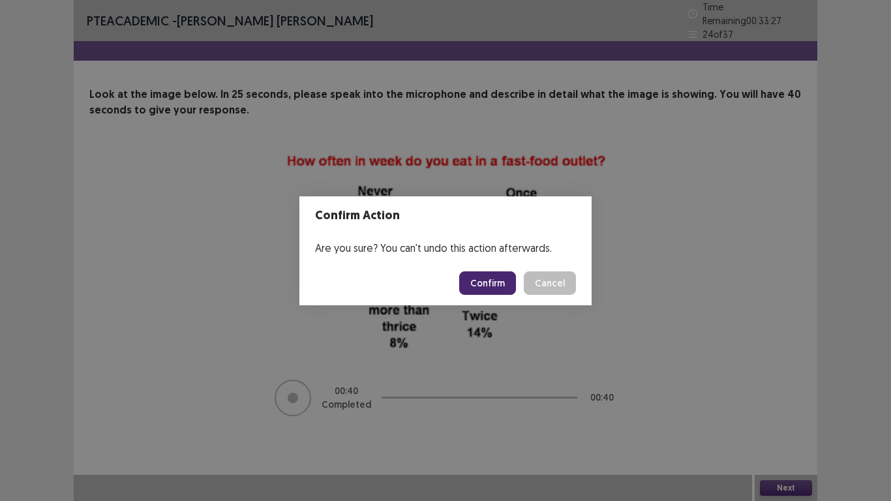
click at [482, 278] on button "Confirm" at bounding box center [487, 282] width 57 height 23
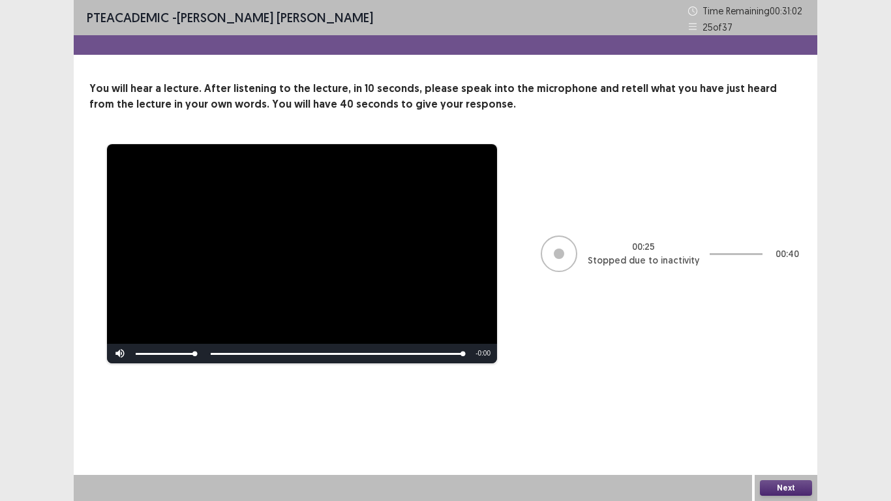
click at [852, 423] on div "**********" at bounding box center [445, 250] width 891 height 501
